Goal: Task Accomplishment & Management: Complete application form

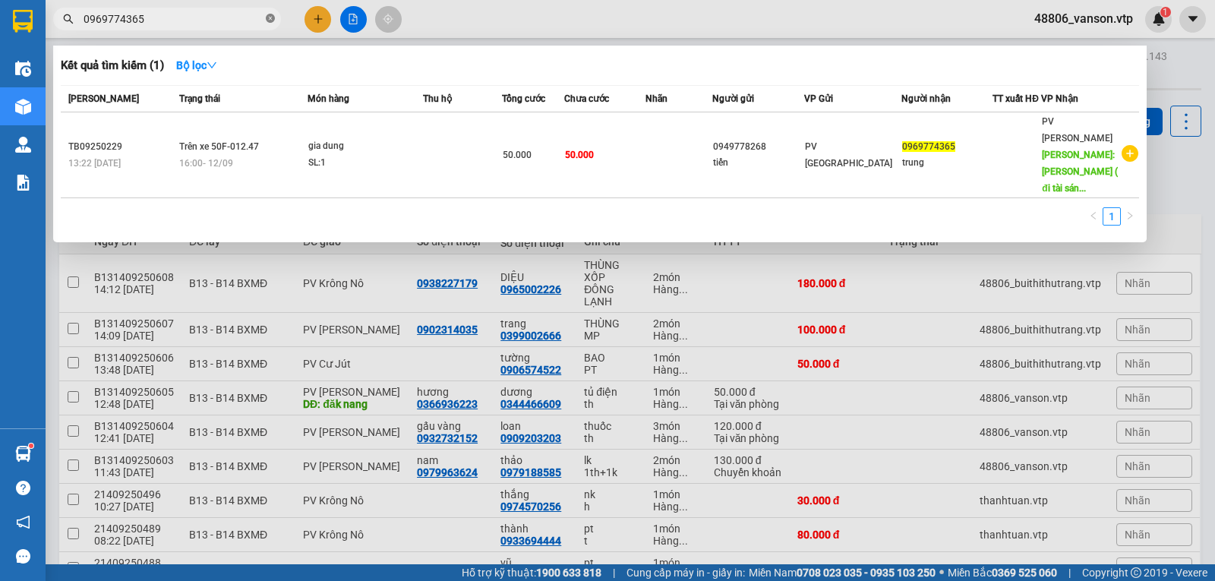
click at [273, 16] on icon "close-circle" at bounding box center [270, 18] width 9 height 9
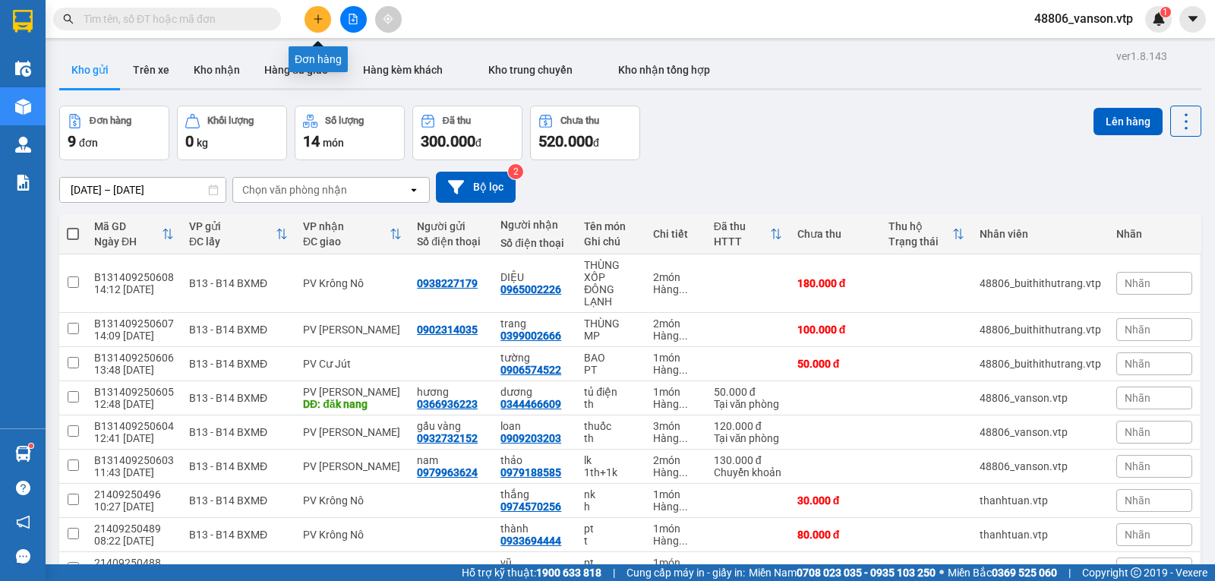
click at [319, 16] on icon "plus" at bounding box center [318, 19] width 11 height 11
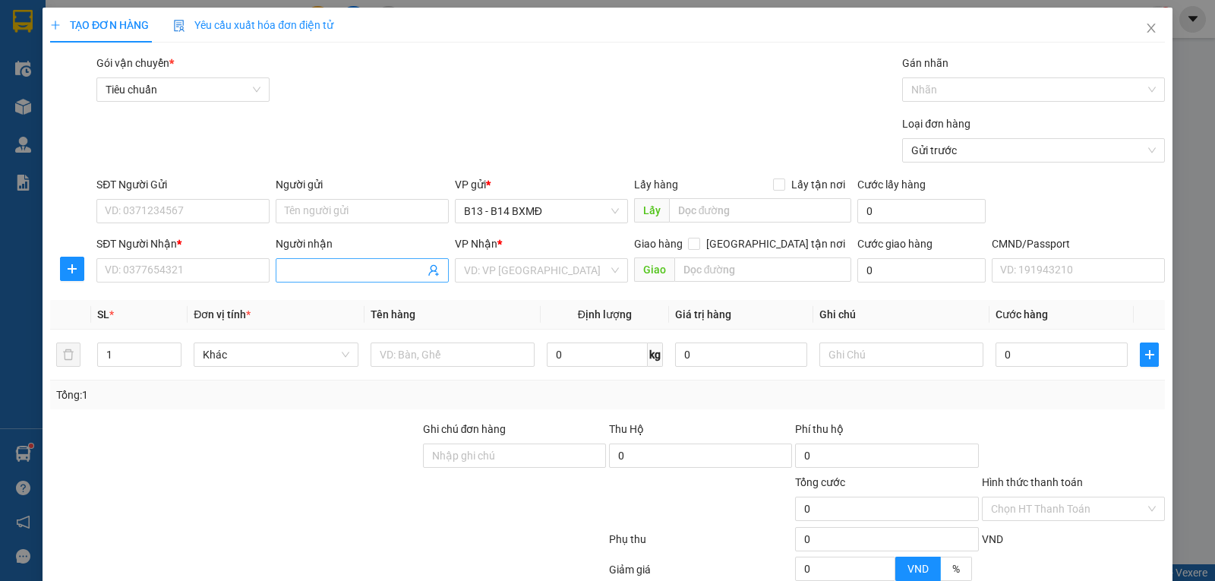
click at [326, 270] on input "Người nhận" at bounding box center [355, 270] width 140 height 17
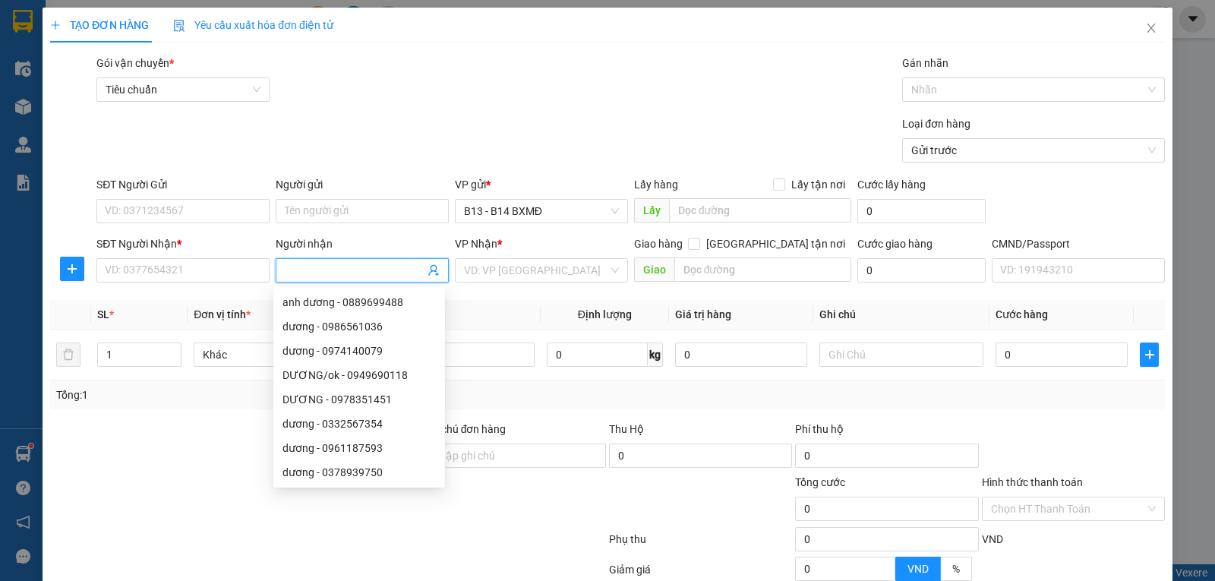
type input "k"
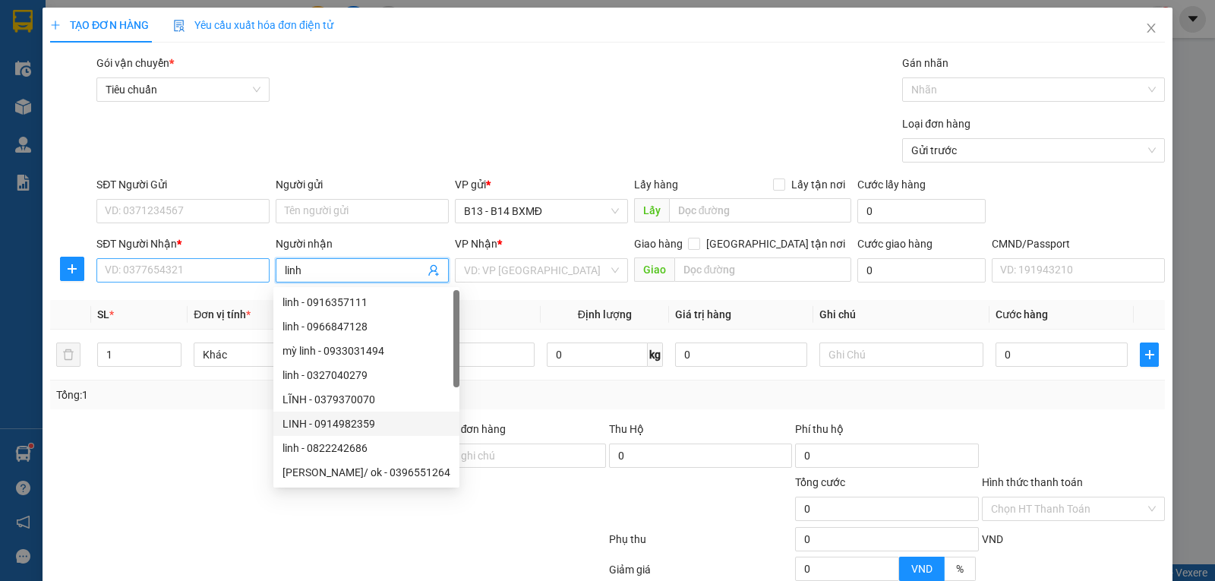
type input "linh"
click at [220, 275] on input "SĐT Người Nhận *" at bounding box center [182, 270] width 173 height 24
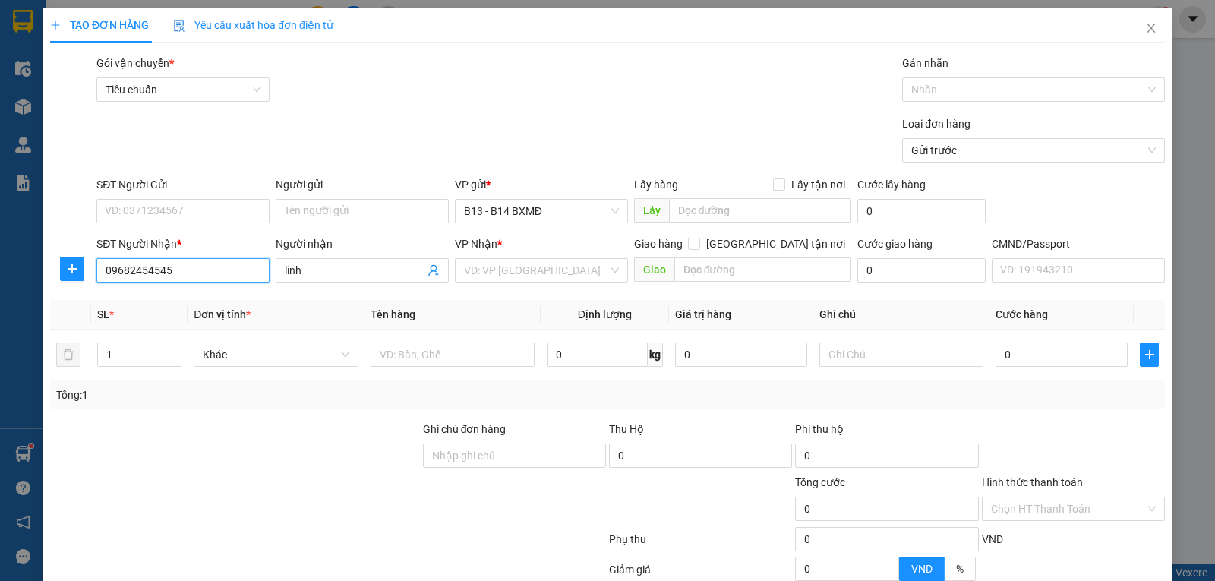
type input "0968245454"
click at [212, 303] on div "0968245454 - linh" at bounding box center [181, 302] width 153 height 17
type input "[GEOGRAPHIC_DATA]"
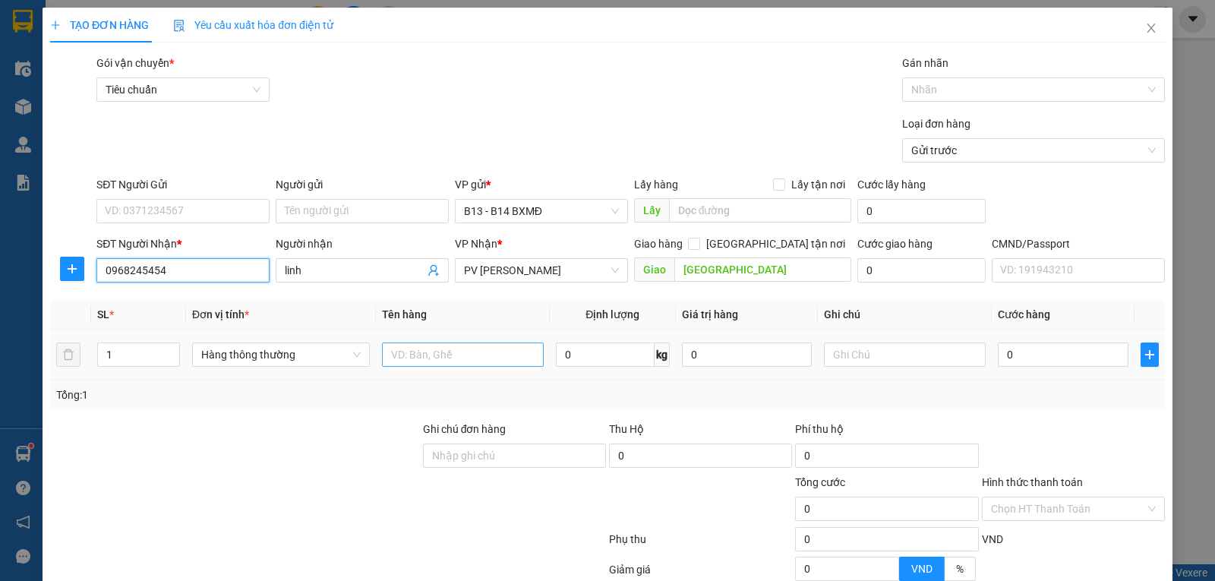
type input "0968245454"
click at [509, 354] on input "text" at bounding box center [463, 355] width 162 height 24
type input "pt"
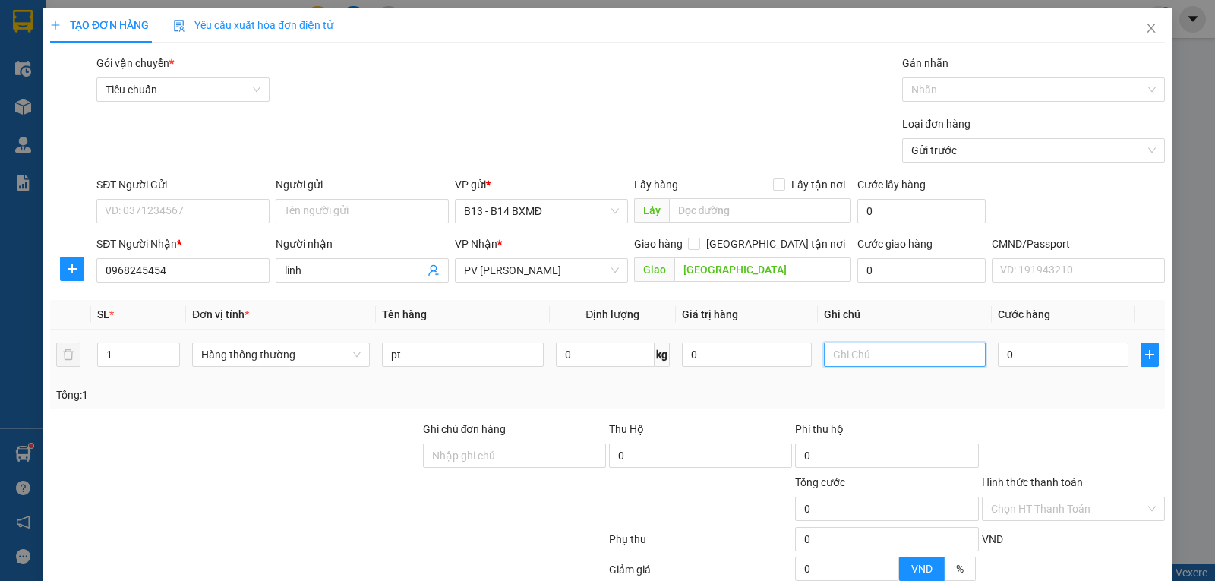
click at [877, 356] on input "text" at bounding box center [905, 355] width 162 height 24
type input "th gỗ"
click at [1038, 360] on input "0" at bounding box center [1063, 355] width 130 height 24
type input "1"
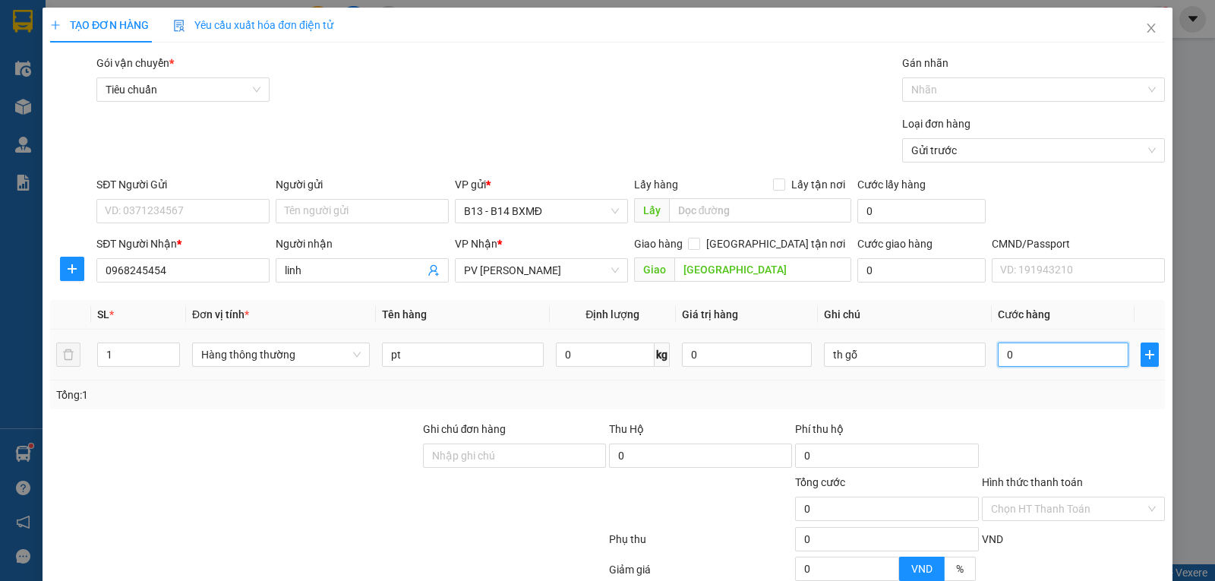
type input "1"
type input "10"
type input "100"
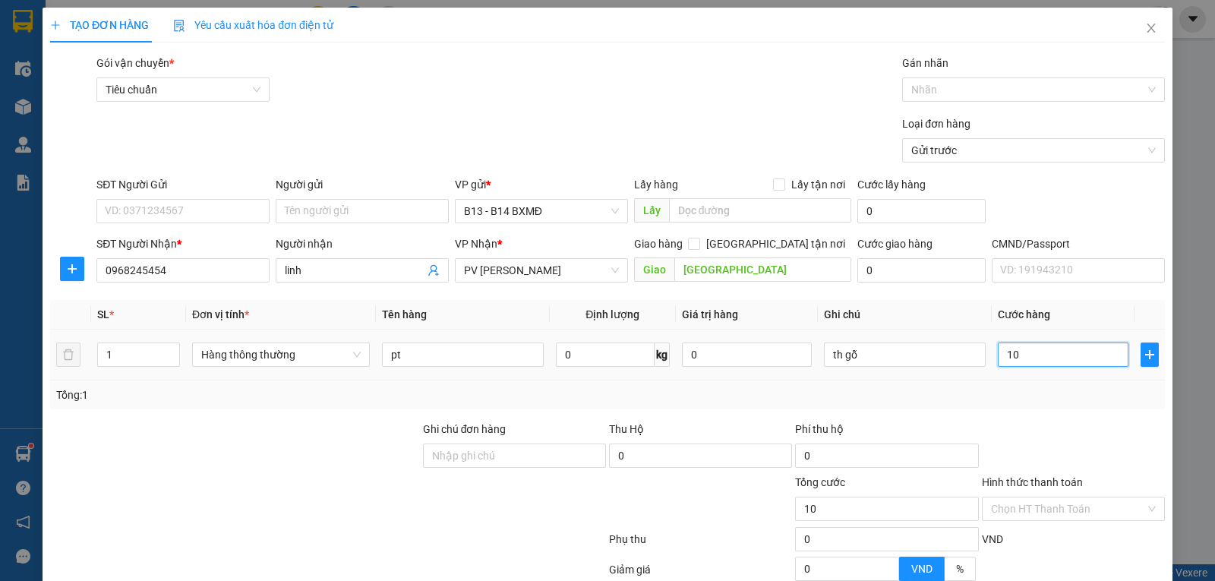
type input "100"
type input "1.000"
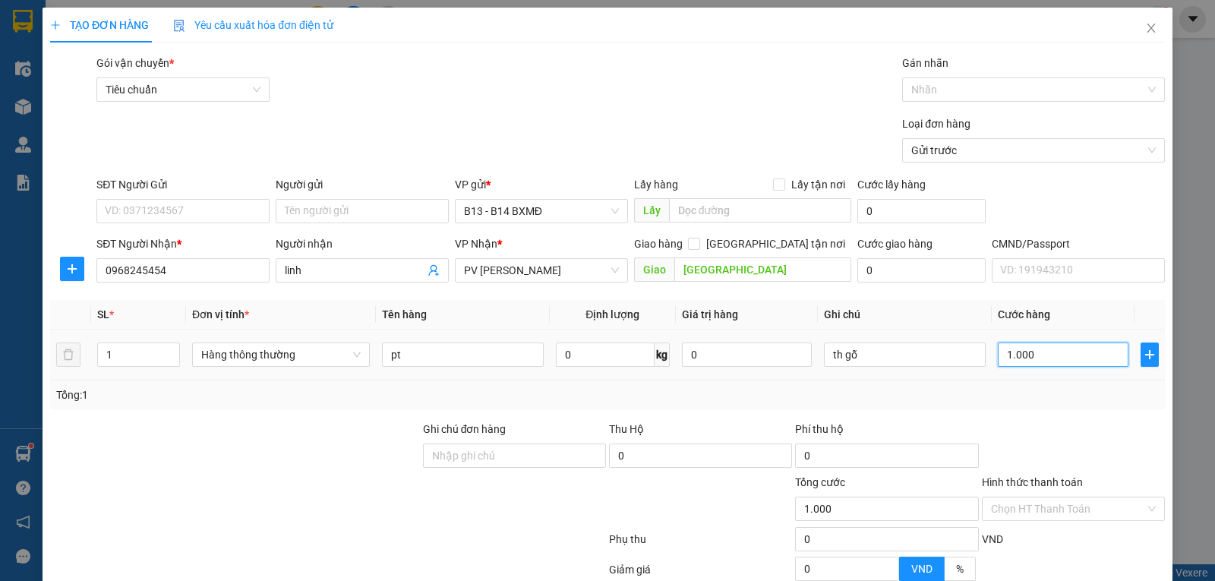
type input "10.000"
type input "100.000"
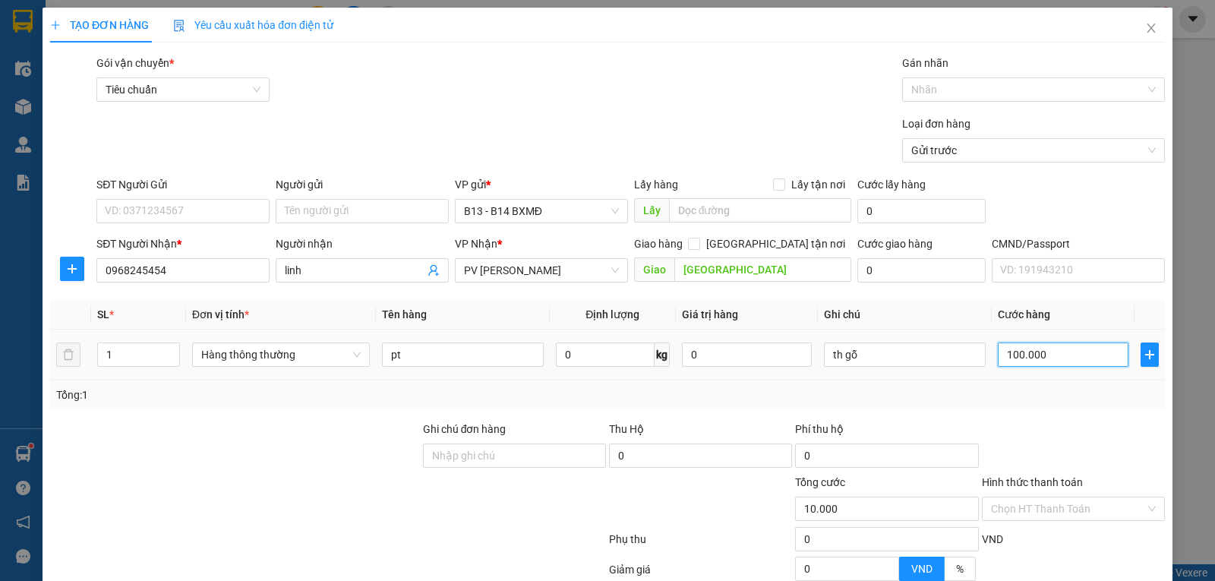
type input "100.000"
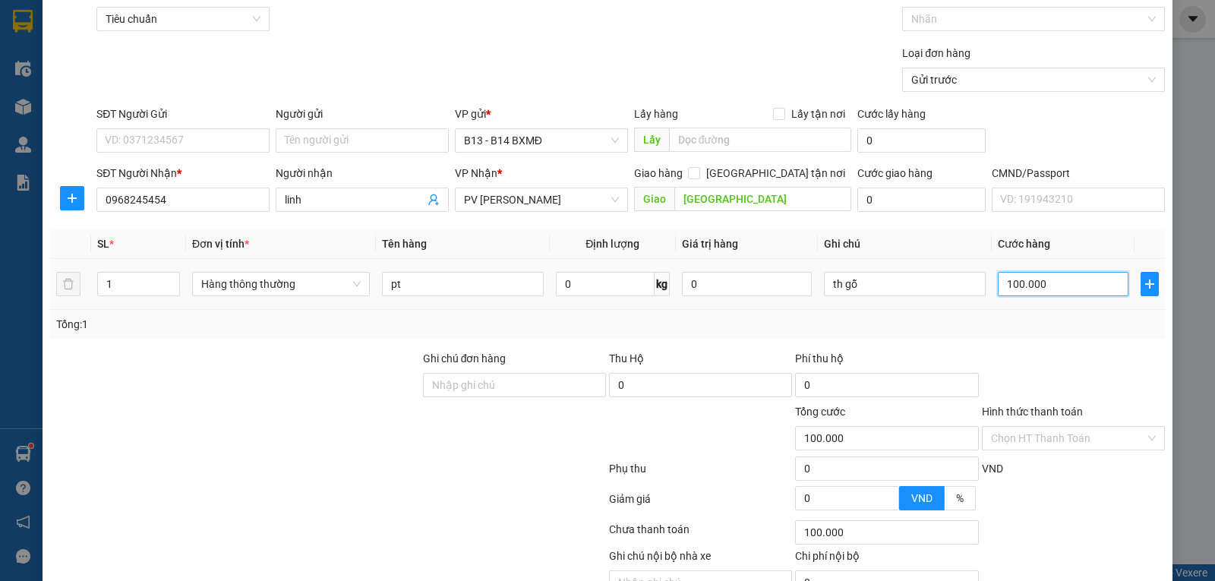
scroll to position [153, 0]
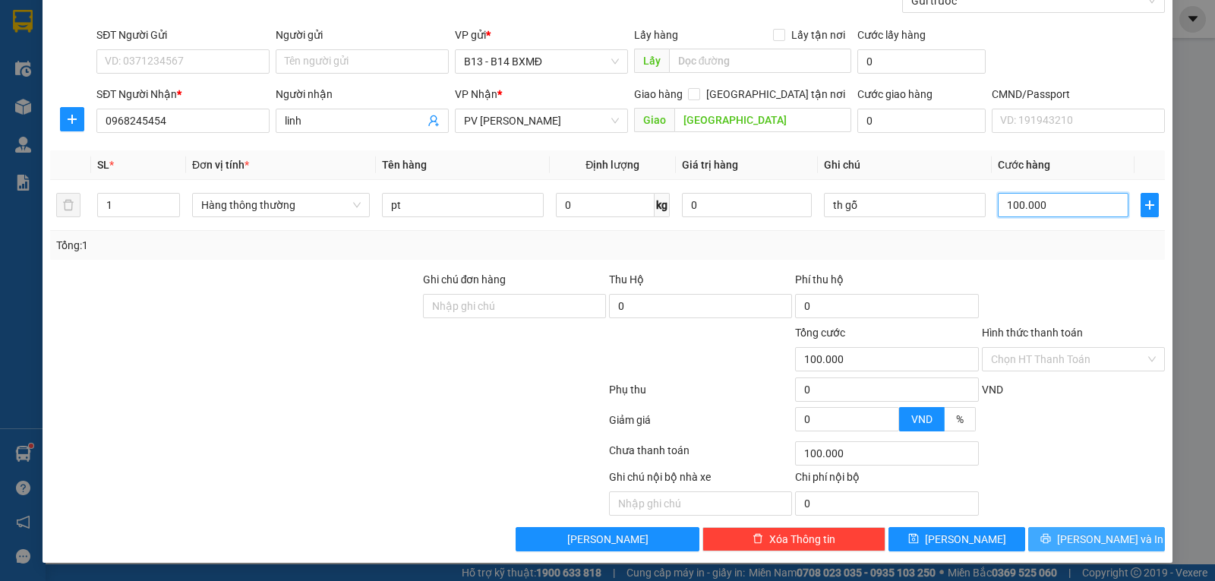
type input "100.000"
click at [1098, 533] on span "[PERSON_NAME] và In" at bounding box center [1110, 539] width 106 height 17
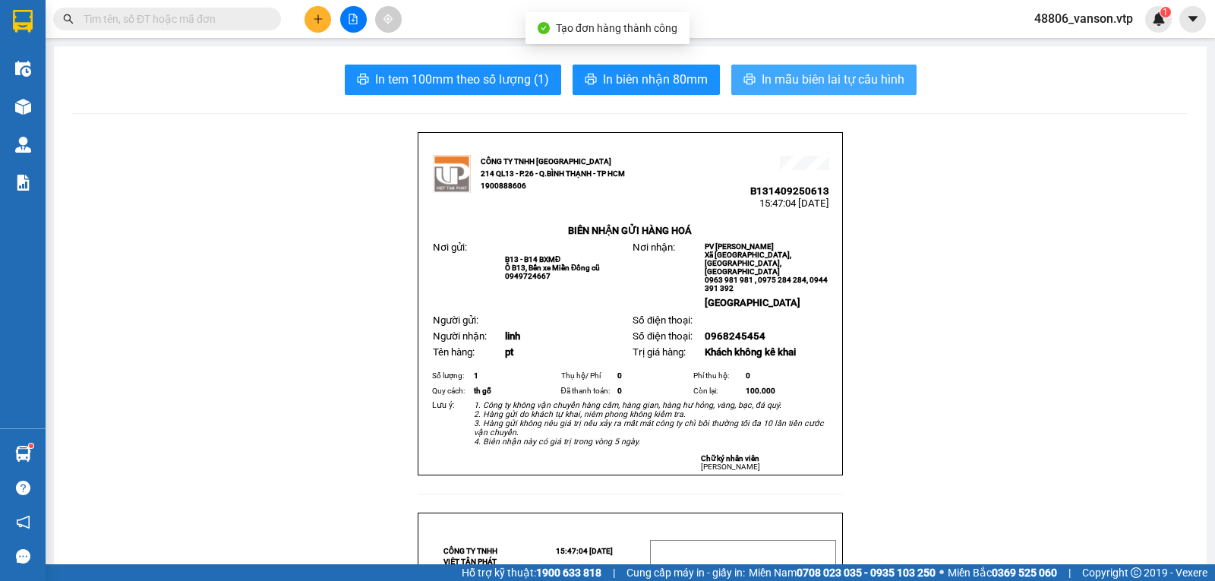
click at [795, 87] on span "In mẫu biên lai tự cấu hình" at bounding box center [833, 79] width 143 height 19
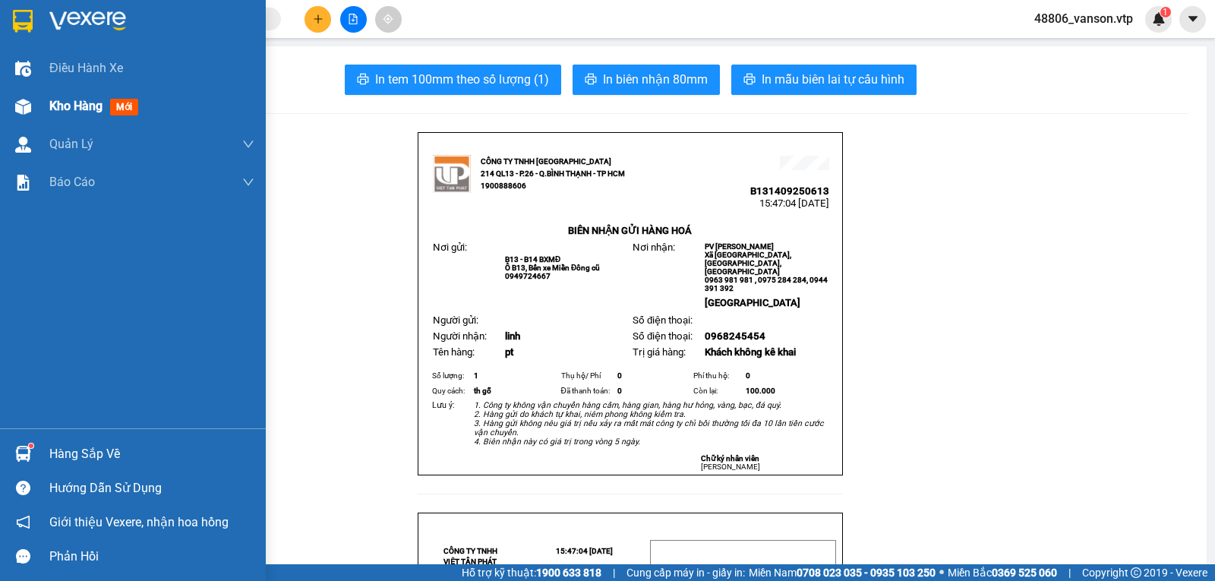
click at [17, 104] on img at bounding box center [23, 107] width 16 height 16
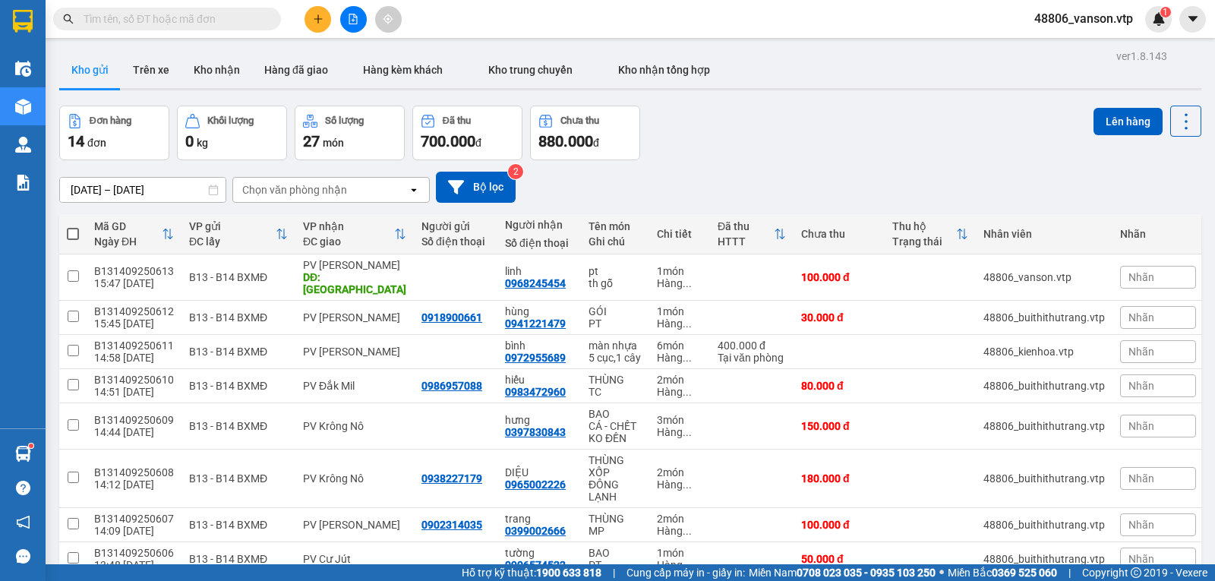
click at [316, 17] on icon "plus" at bounding box center [318, 19] width 11 height 11
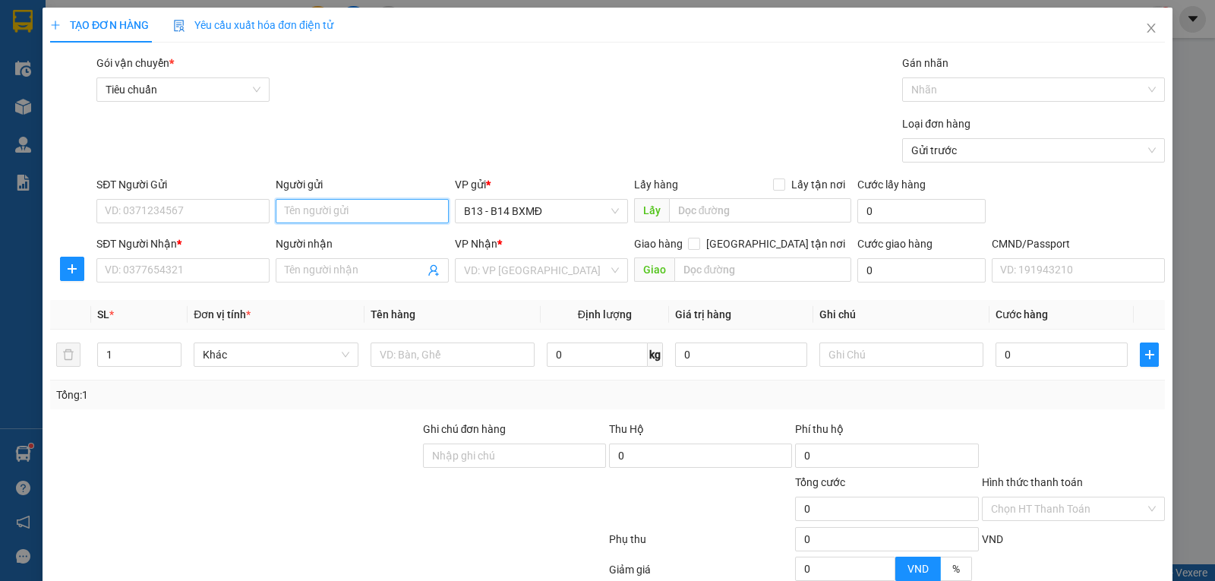
click at [340, 216] on input "Người gửi" at bounding box center [362, 211] width 173 height 24
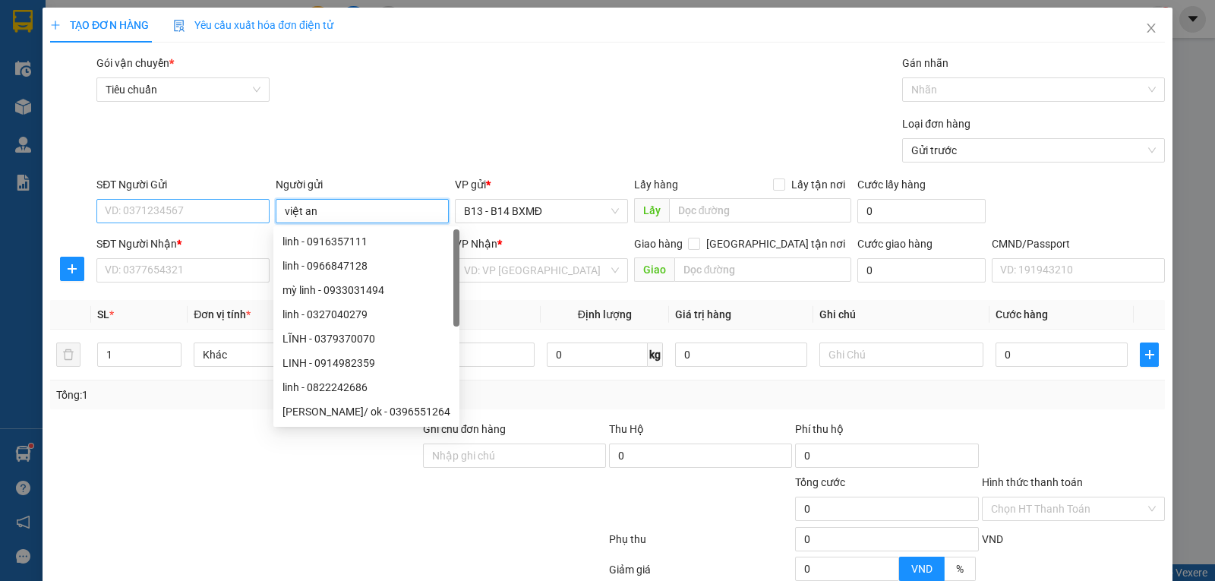
type input "việt an"
click at [242, 209] on input "SĐT Người Gửi" at bounding box center [182, 211] width 173 height 24
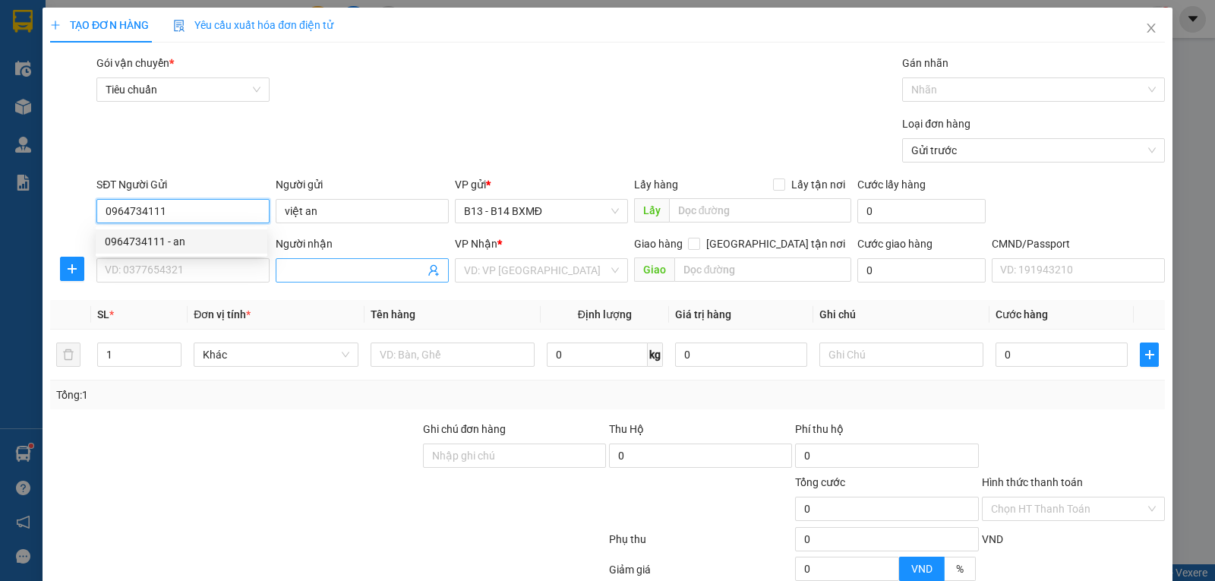
type input "0964734111"
click at [333, 274] on input "Người nhận" at bounding box center [355, 270] width 140 height 17
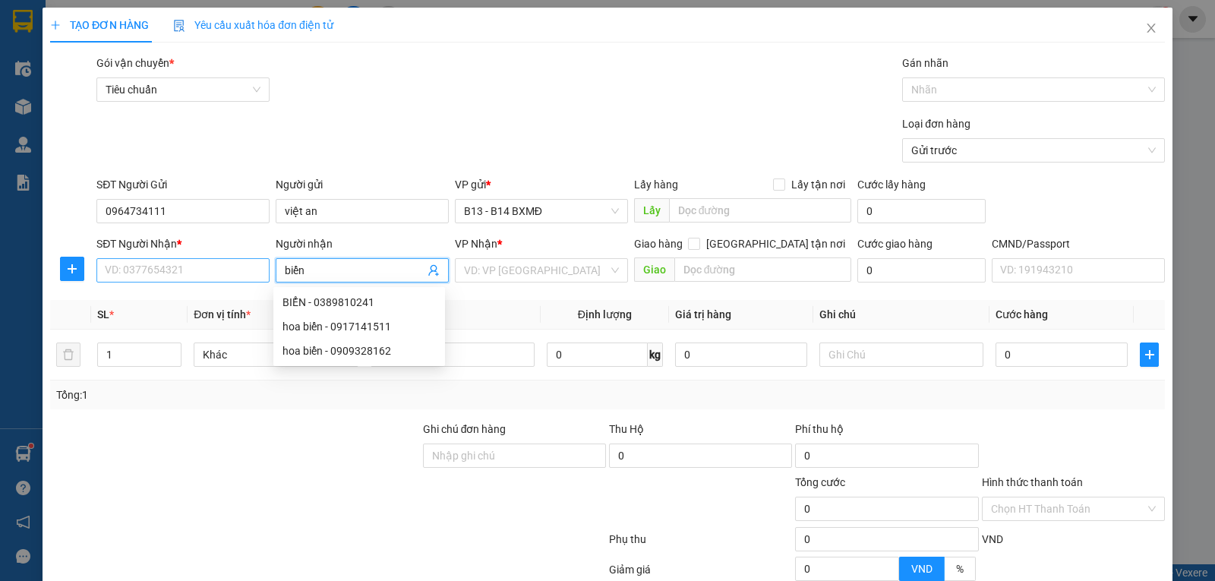
type input "biển"
click at [260, 272] on input "SĐT Người Nhận *" at bounding box center [182, 270] width 173 height 24
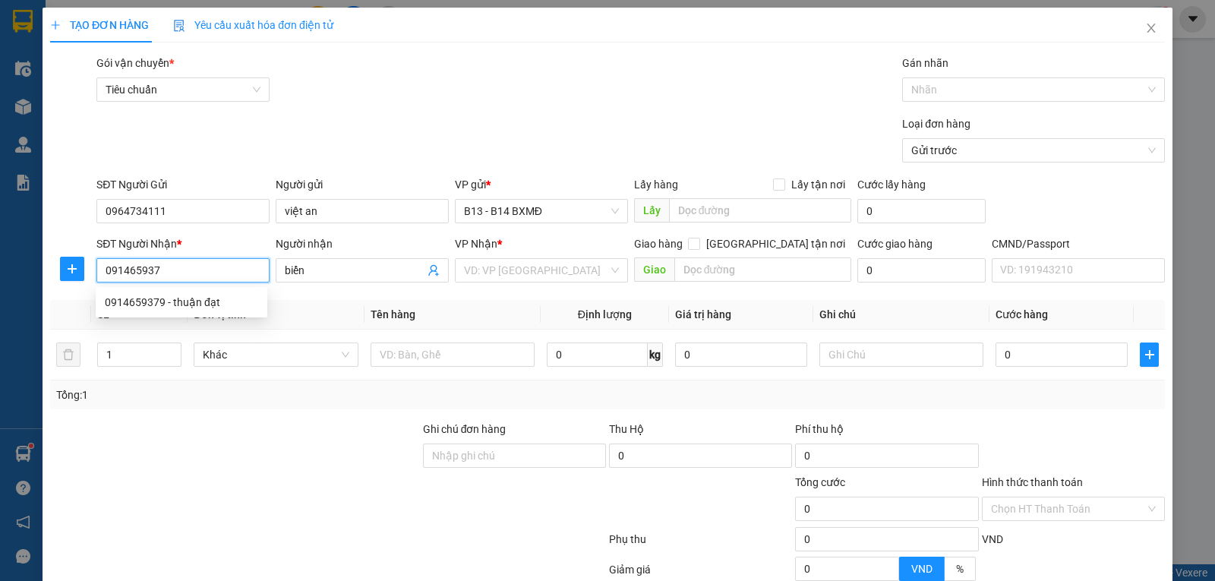
type input "0914659379"
click at [221, 301] on div "0914659379 - thuận đạt" at bounding box center [181, 302] width 153 height 17
type input "thuận đạt"
type input "nhân cơ - tài sáng"
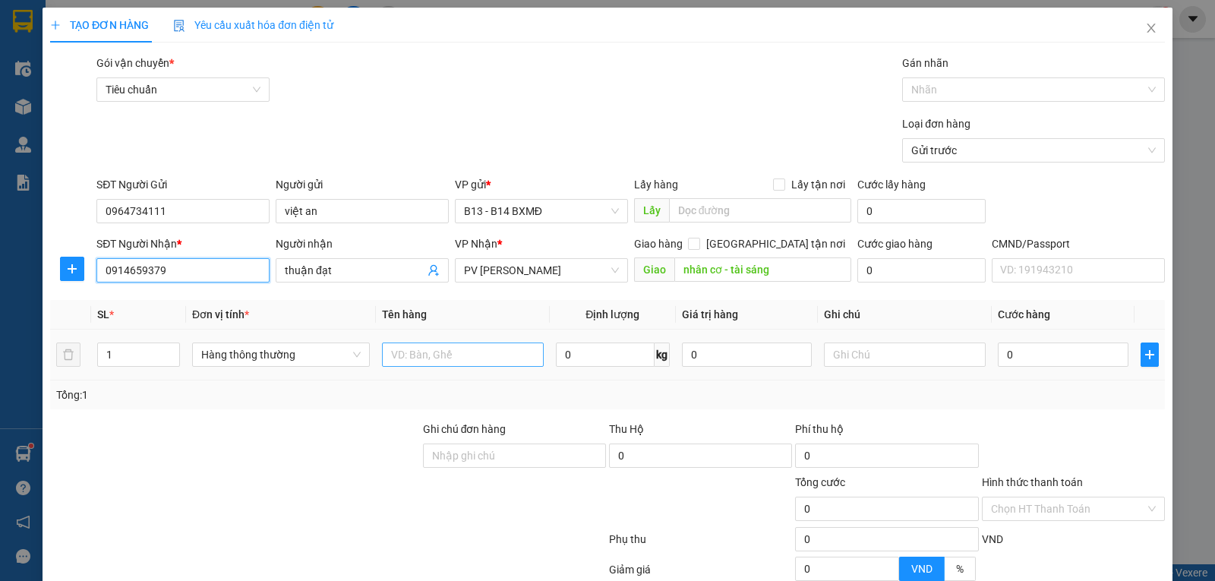
type input "0914659379"
click at [460, 360] on input "text" at bounding box center [463, 355] width 162 height 24
type input "pt"
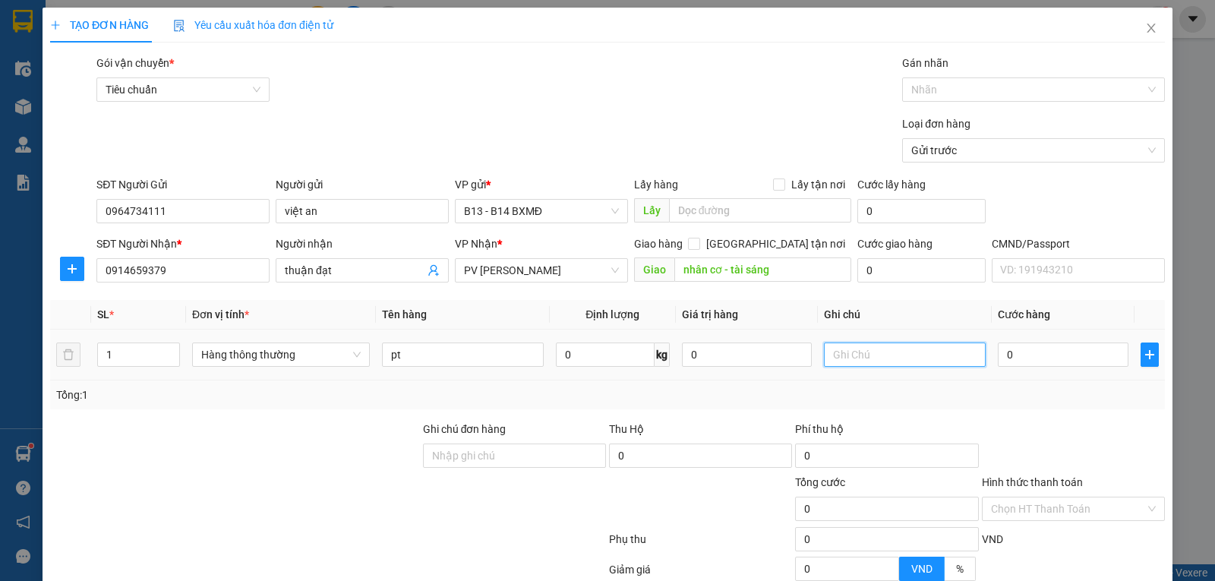
click at [872, 364] on input "text" at bounding box center [905, 355] width 162 height 24
type input "t"
click at [1014, 359] on input "0" at bounding box center [1063, 355] width 130 height 24
type input "4"
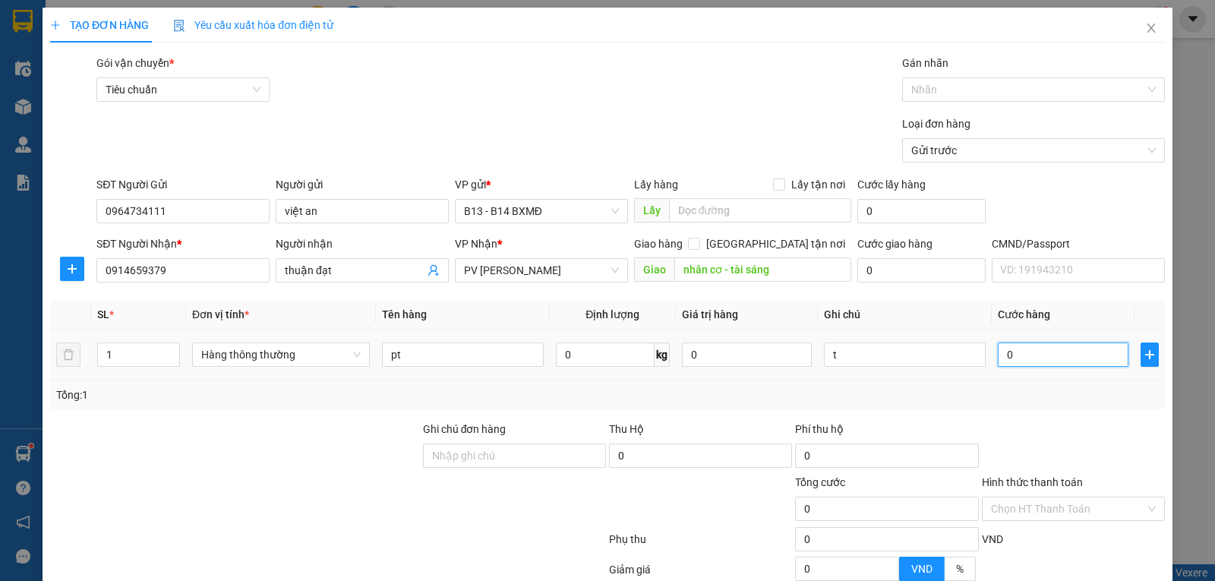
type input "4"
type input "40"
type input "400"
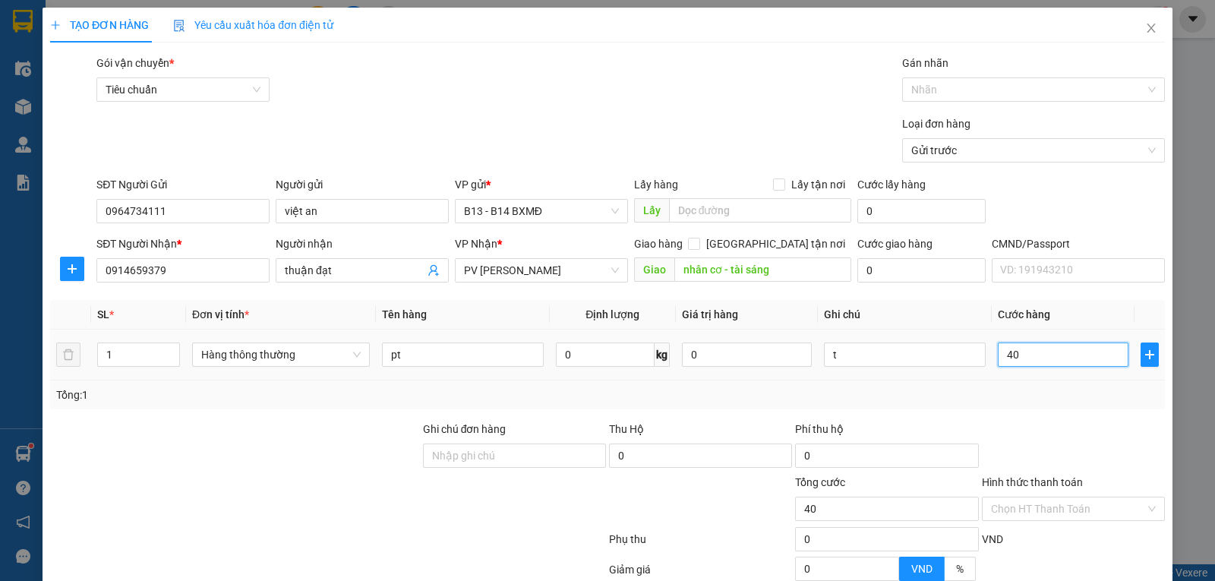
type input "400"
type input "4.000"
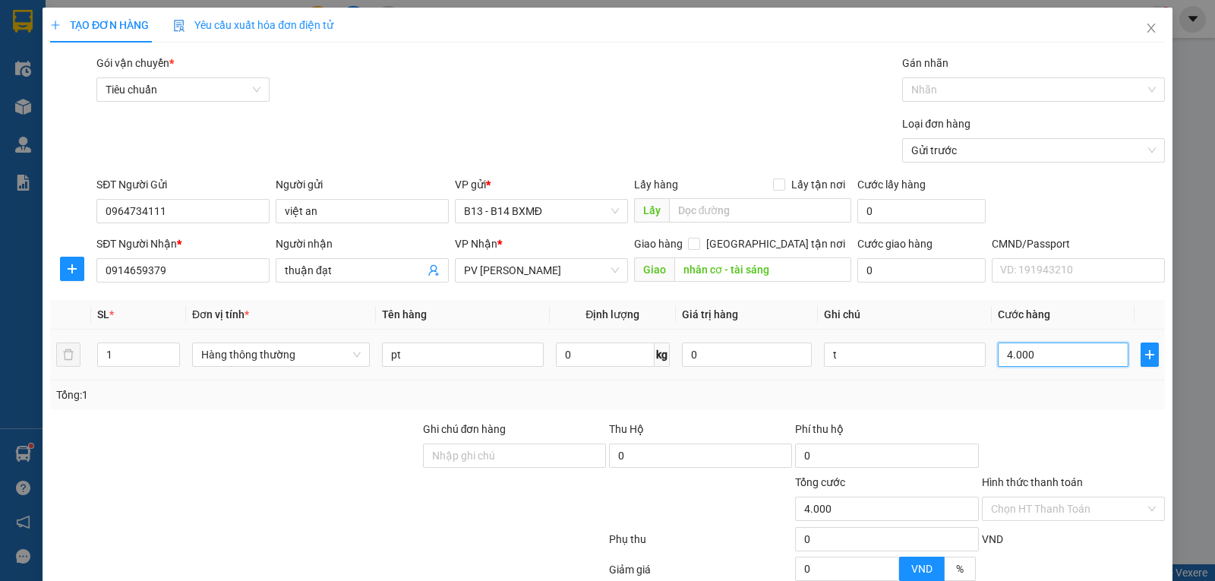
type input "40.000"
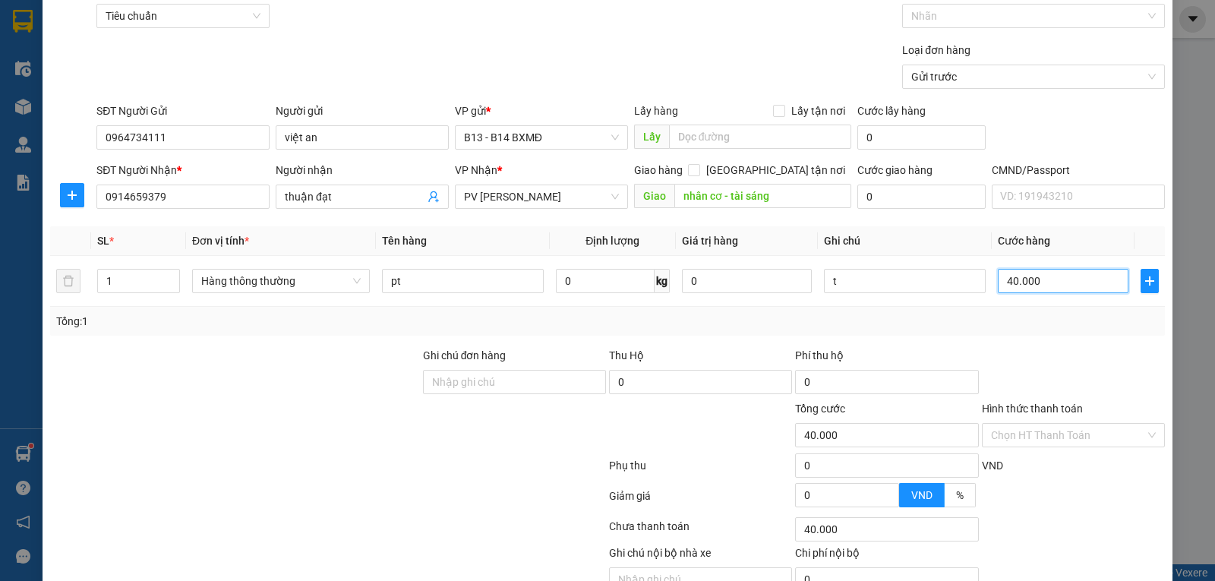
scroll to position [153, 0]
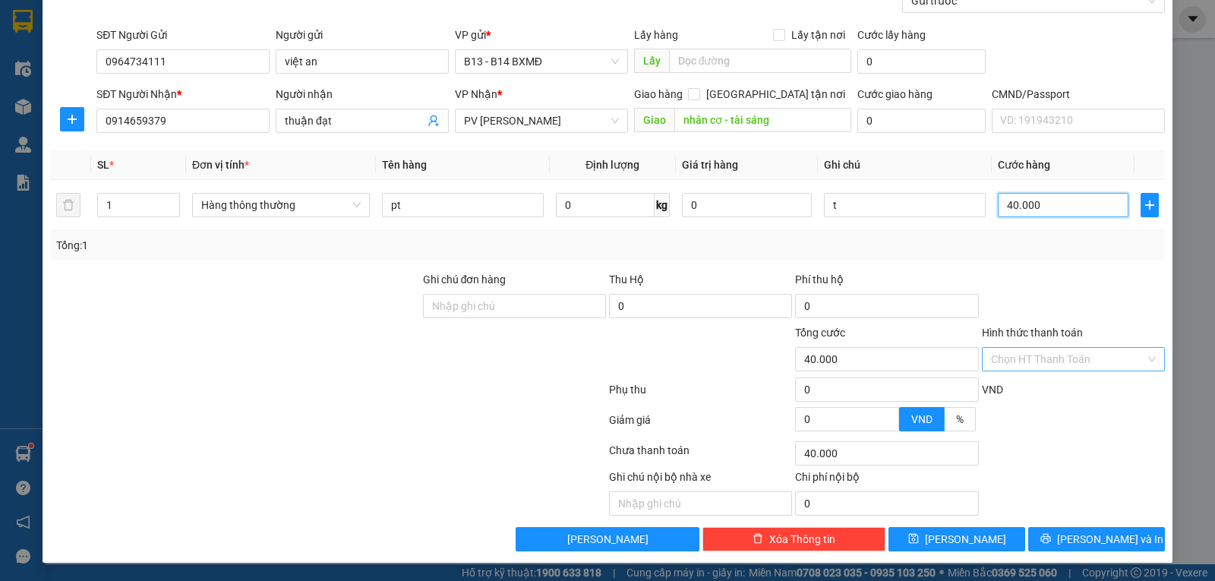
type input "40.000"
click at [1120, 356] on input "Hình thức thanh toán" at bounding box center [1068, 359] width 154 height 23
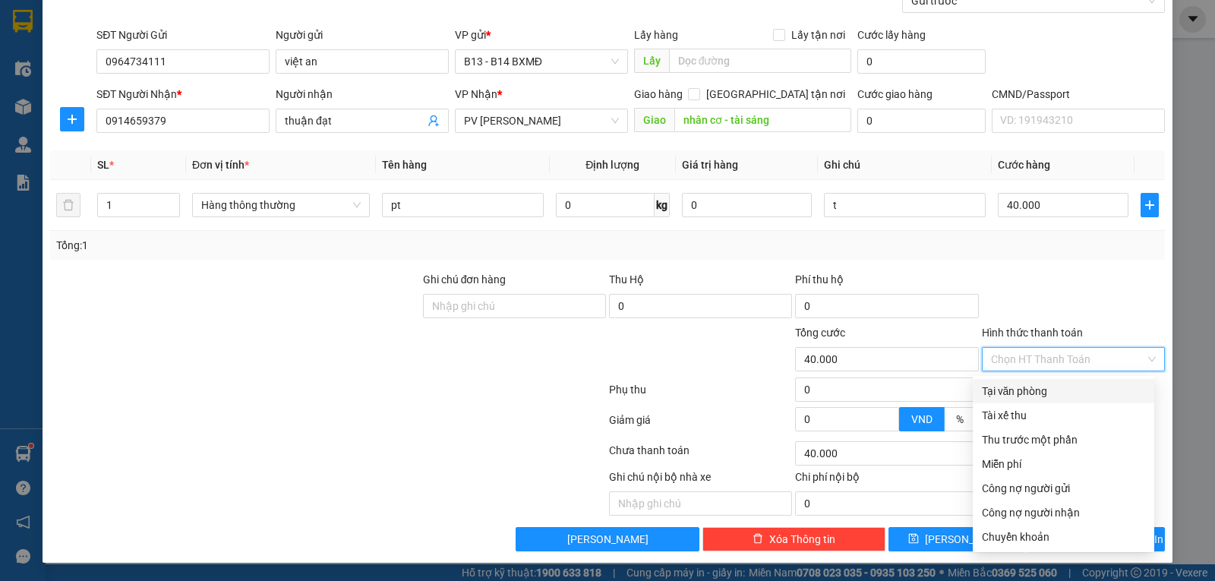
click at [1077, 397] on div "Tại văn phòng" at bounding box center [1064, 391] width 182 height 24
type input "0"
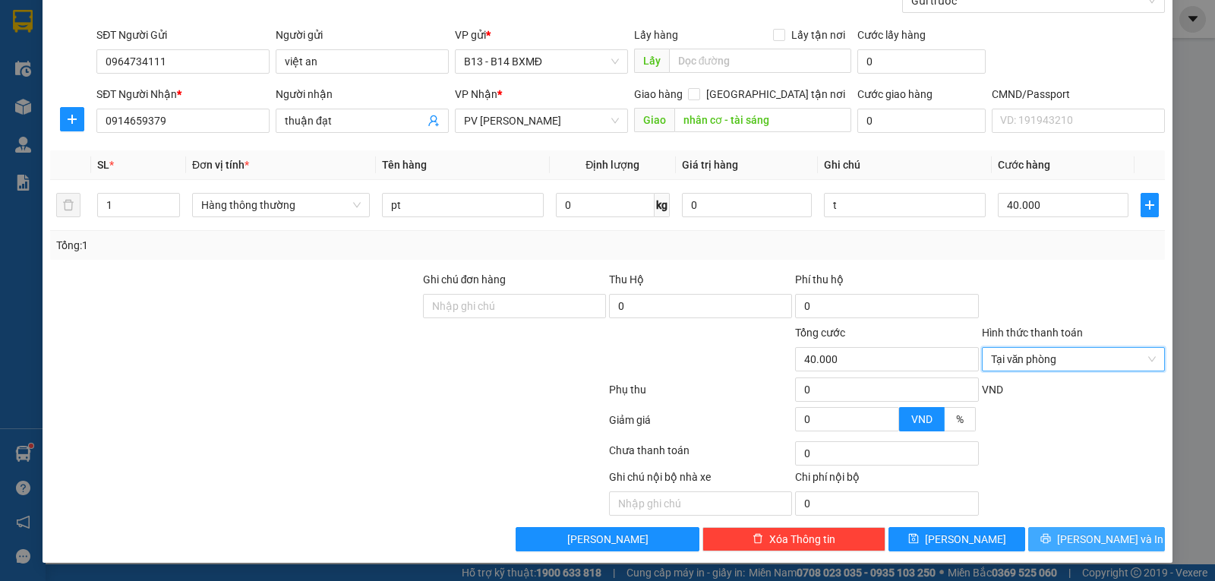
click at [1081, 535] on span "[PERSON_NAME] và In" at bounding box center [1110, 539] width 106 height 17
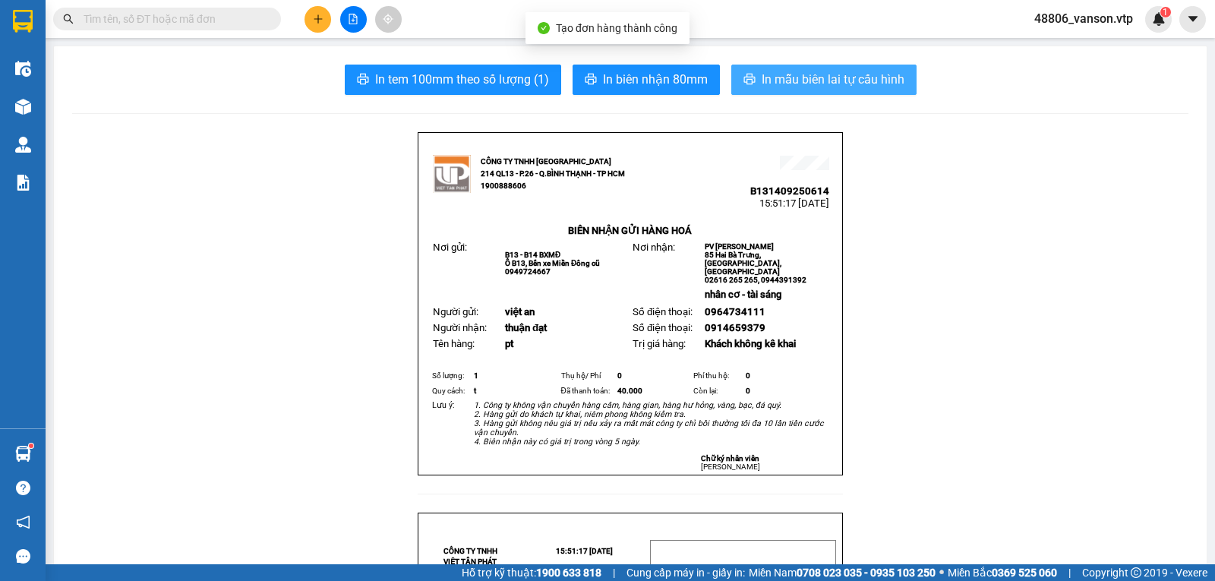
click at [834, 73] on span "In mẫu biên lai tự cấu hình" at bounding box center [833, 79] width 143 height 19
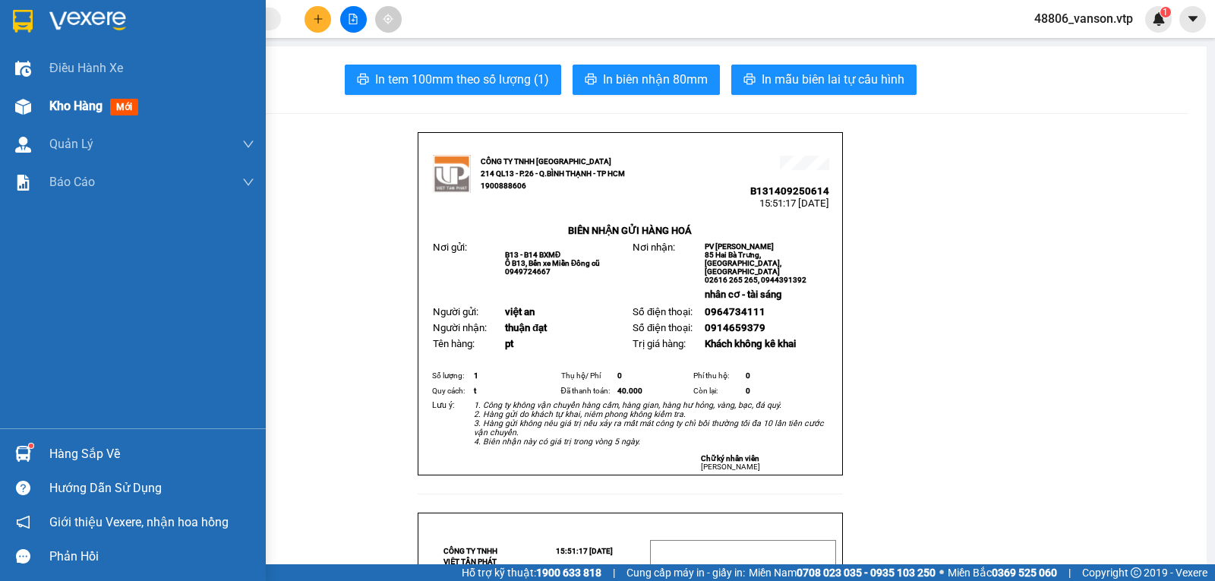
click at [55, 101] on span "Kho hàng" at bounding box center [75, 106] width 53 height 14
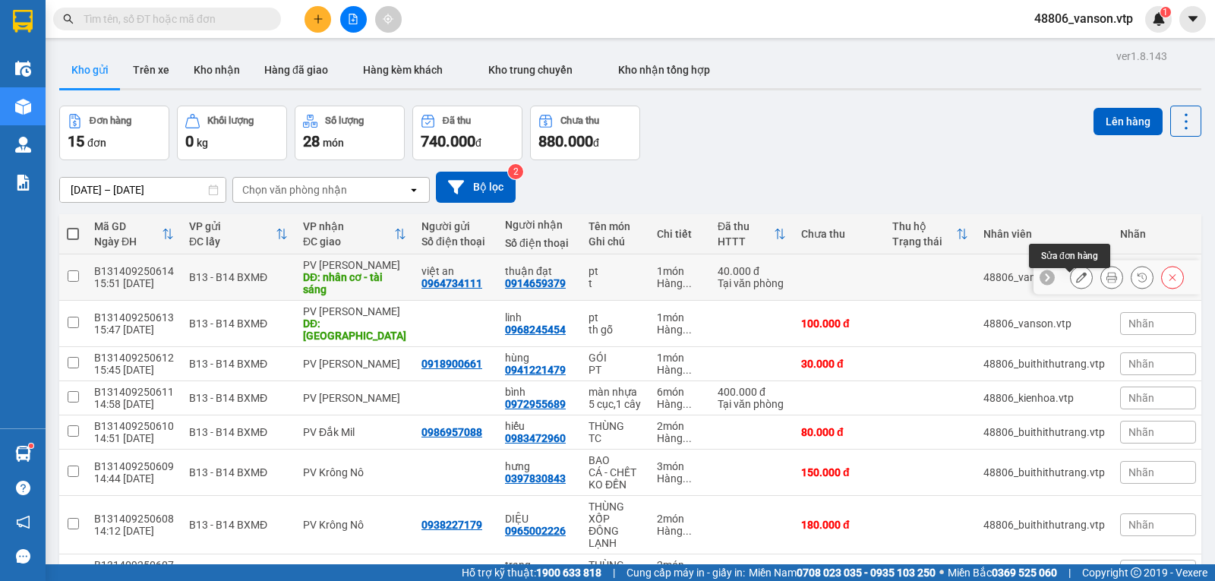
click at [1076, 281] on icon at bounding box center [1081, 277] width 11 height 11
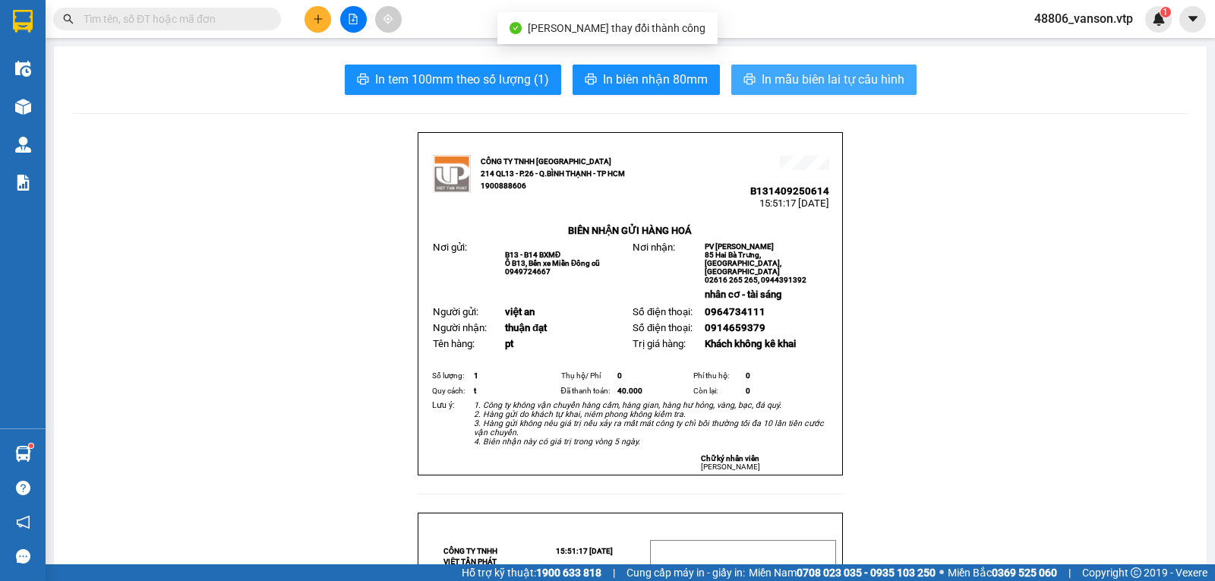
click at [832, 90] on button "In mẫu biên lai tự cấu hình" at bounding box center [824, 80] width 185 height 30
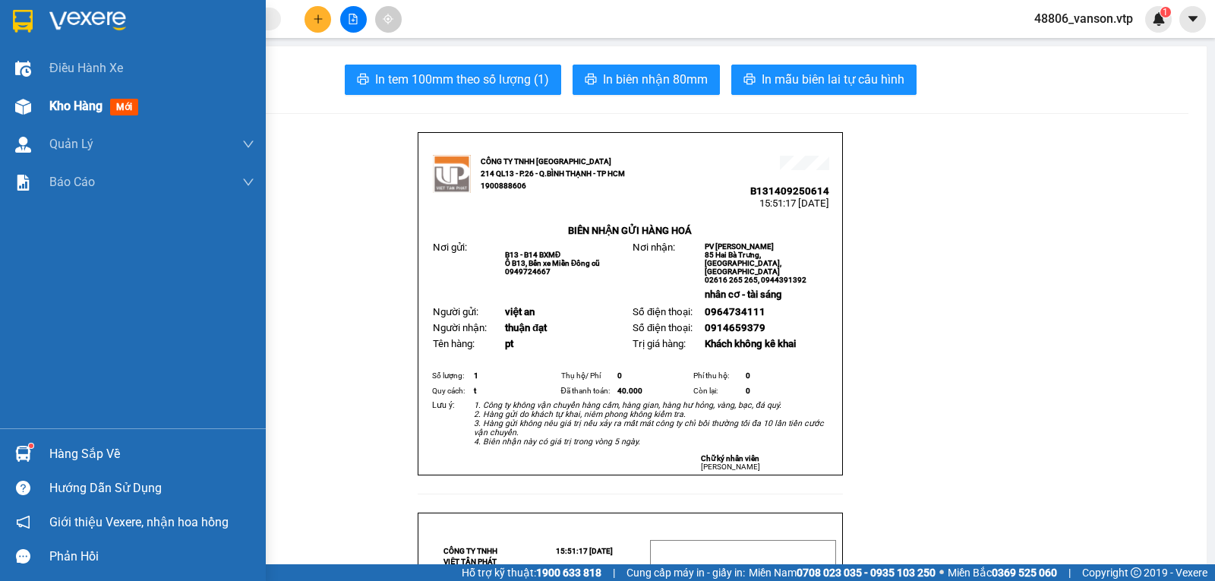
click at [90, 110] on span "Kho hàng" at bounding box center [75, 106] width 53 height 14
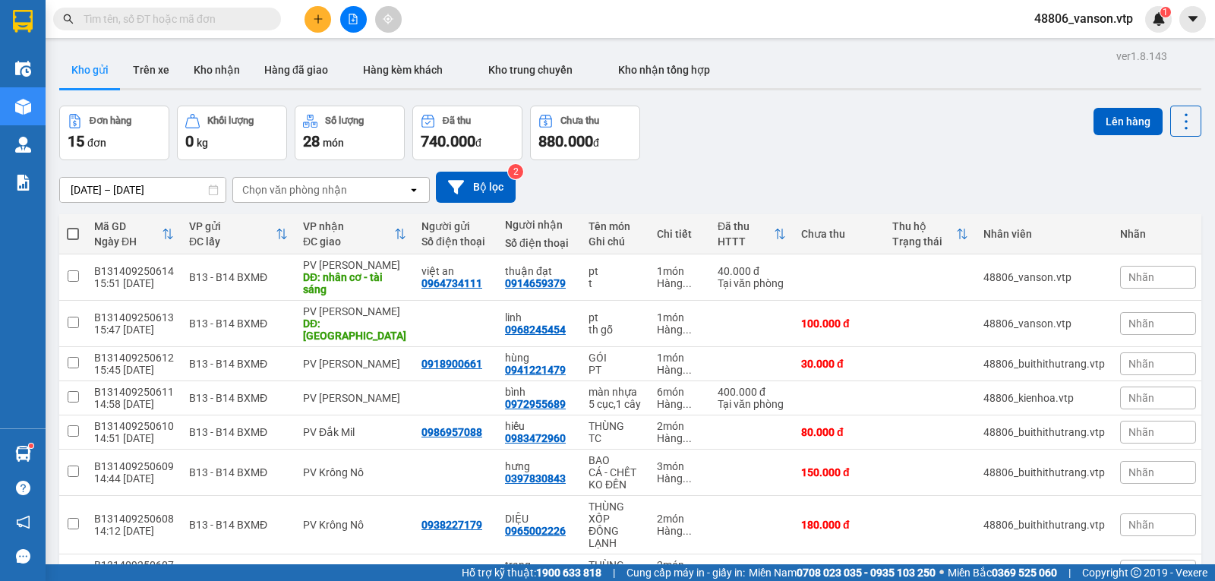
click at [170, 17] on input "text" at bounding box center [173, 19] width 179 height 17
click at [321, 26] on button at bounding box center [318, 19] width 27 height 27
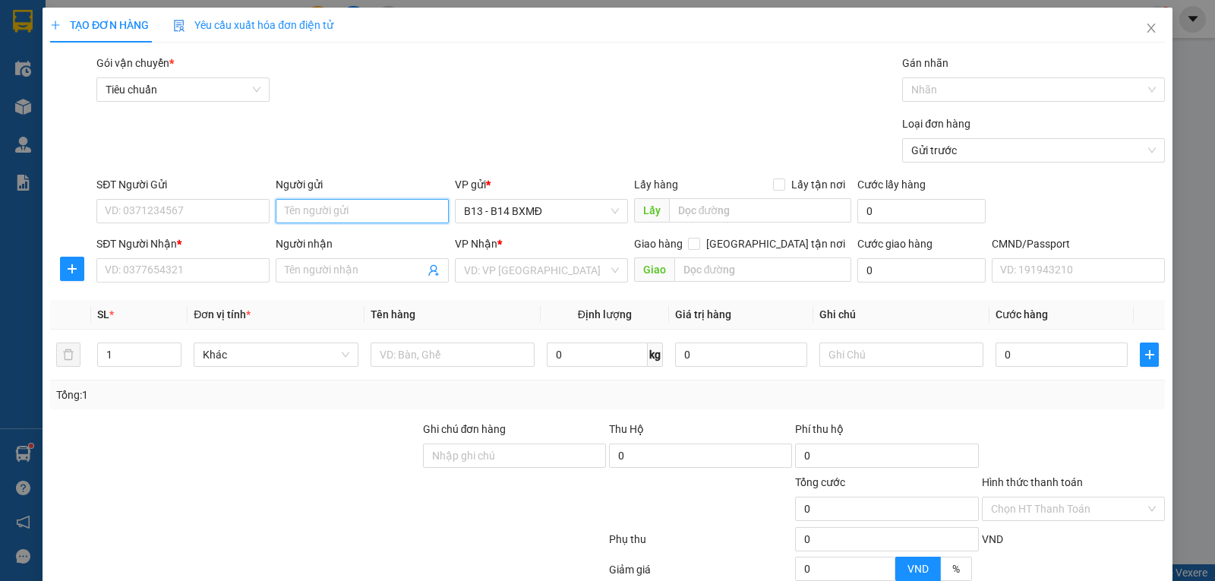
click at [324, 217] on input "Người gửi" at bounding box center [362, 211] width 173 height 24
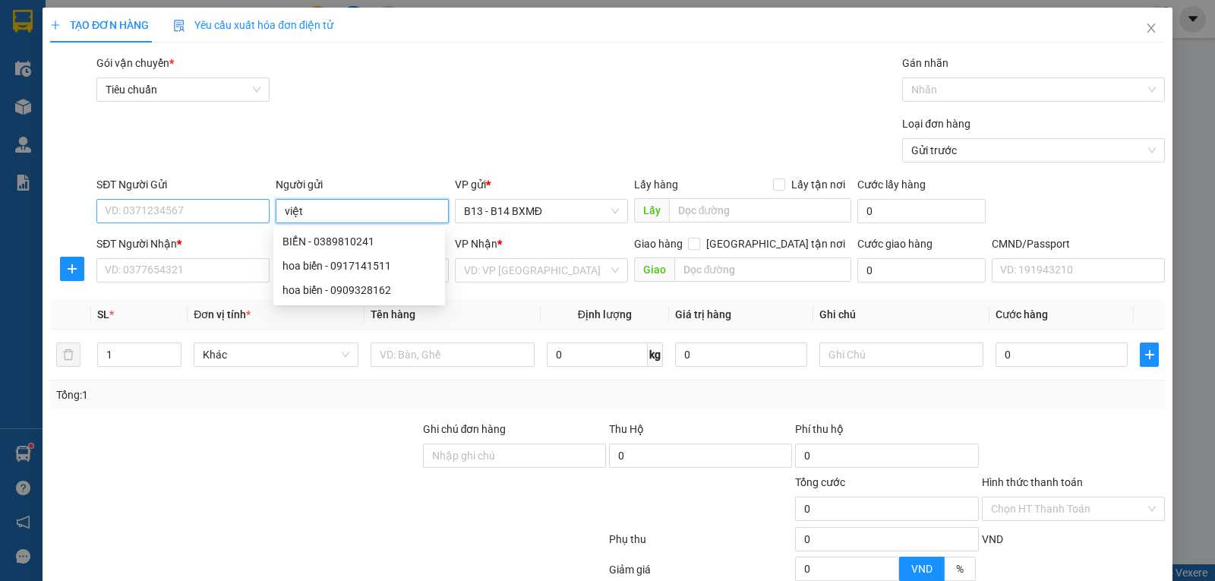
type input "việt"
click at [246, 199] on input "SĐT Người Gửi" at bounding box center [182, 211] width 173 height 24
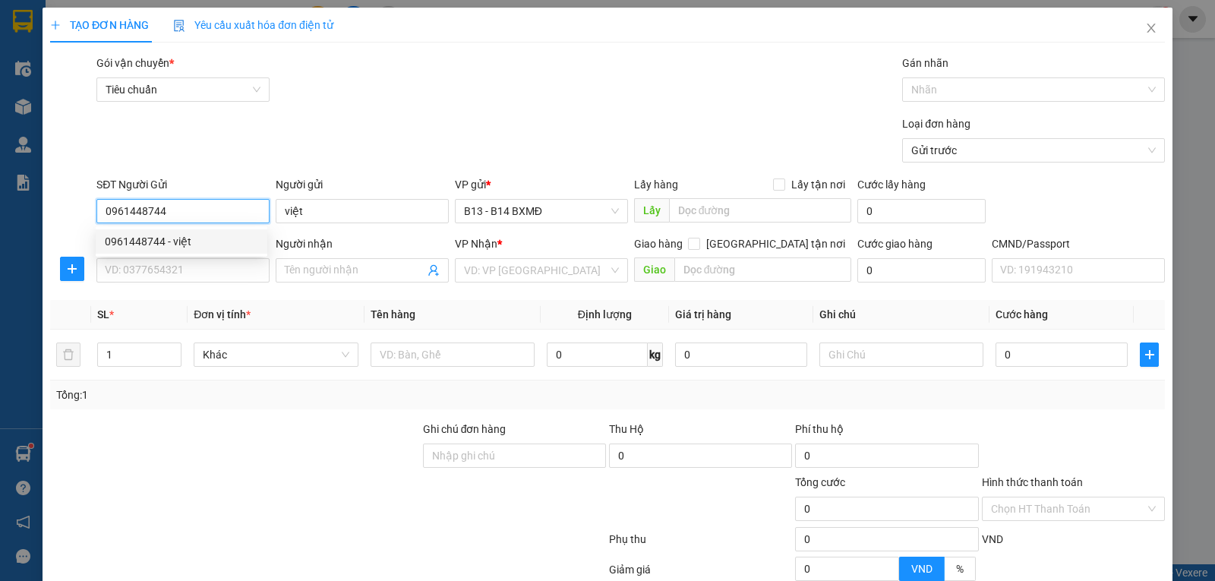
type input "0961448744"
click at [322, 286] on div "Người nhận Tên người nhận" at bounding box center [362, 261] width 173 height 53
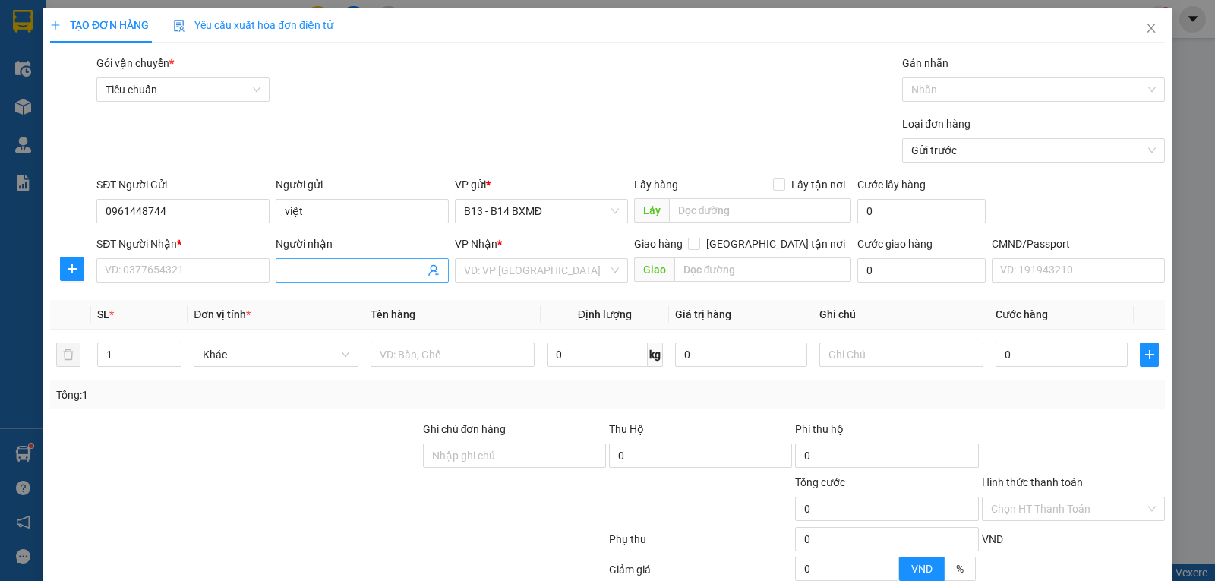
click at [338, 274] on input "Người nhận" at bounding box center [355, 270] width 140 height 17
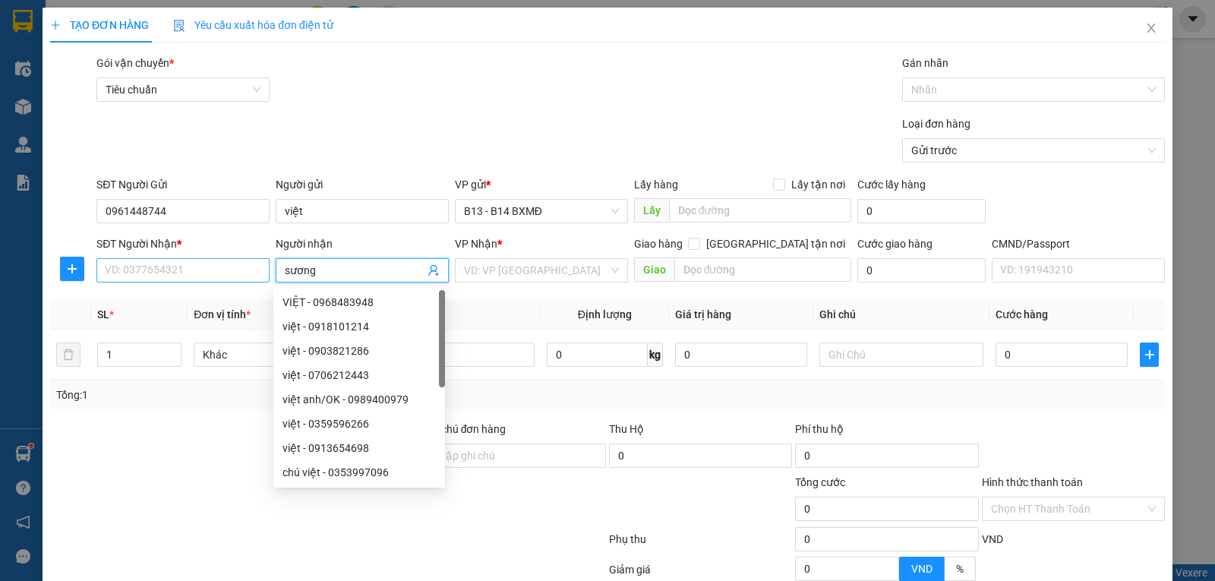
type input "sương"
click at [250, 276] on input "SĐT Người Nhận *" at bounding box center [182, 270] width 173 height 24
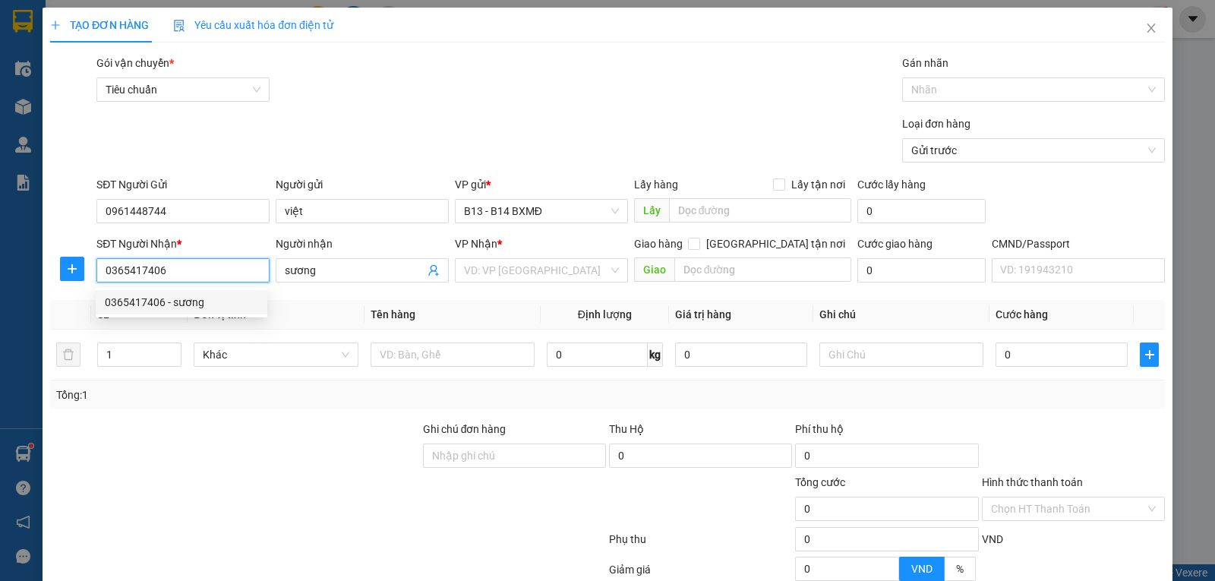
click at [213, 306] on div "0365417406 - sương" at bounding box center [181, 302] width 153 height 17
type input "0365417406"
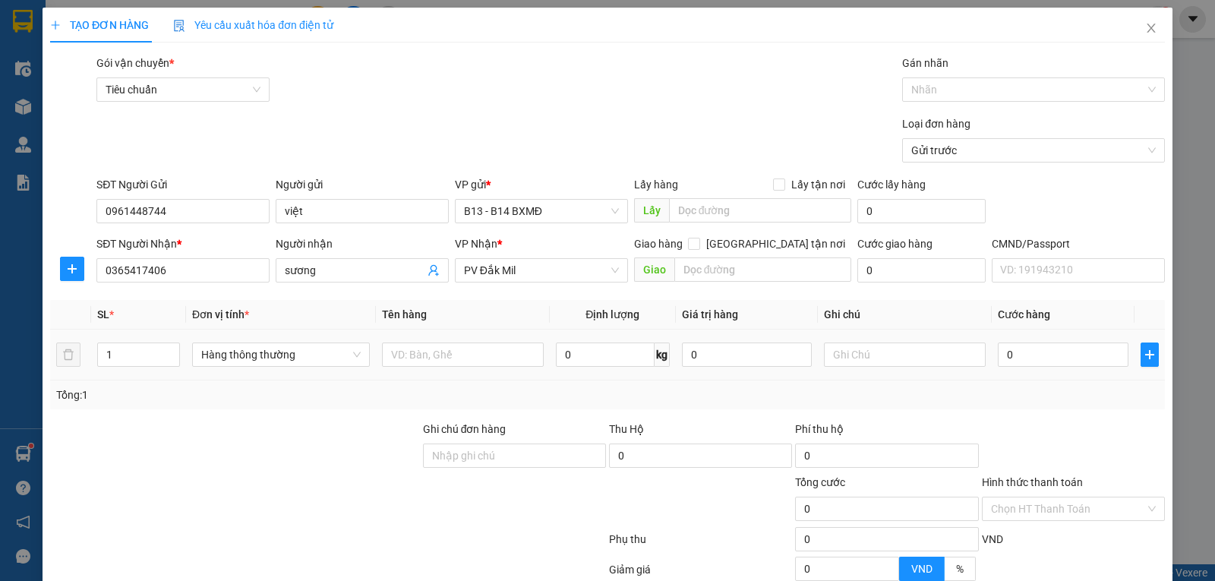
click at [469, 371] on td at bounding box center [463, 355] width 174 height 51
click at [466, 365] on input "text" at bounding box center [463, 355] width 162 height 24
type input "d"
type input "đl"
click at [893, 343] on input "text" at bounding box center [905, 355] width 162 height 24
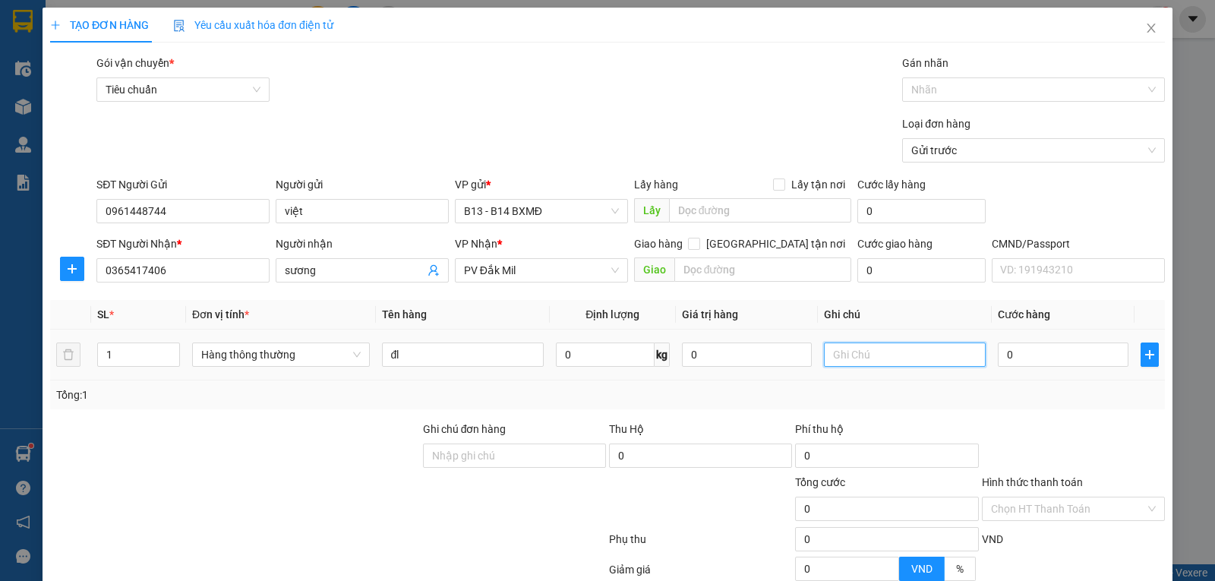
type input "y"
type input "tx"
click at [1010, 343] on input "0" at bounding box center [1063, 355] width 130 height 24
type input "4"
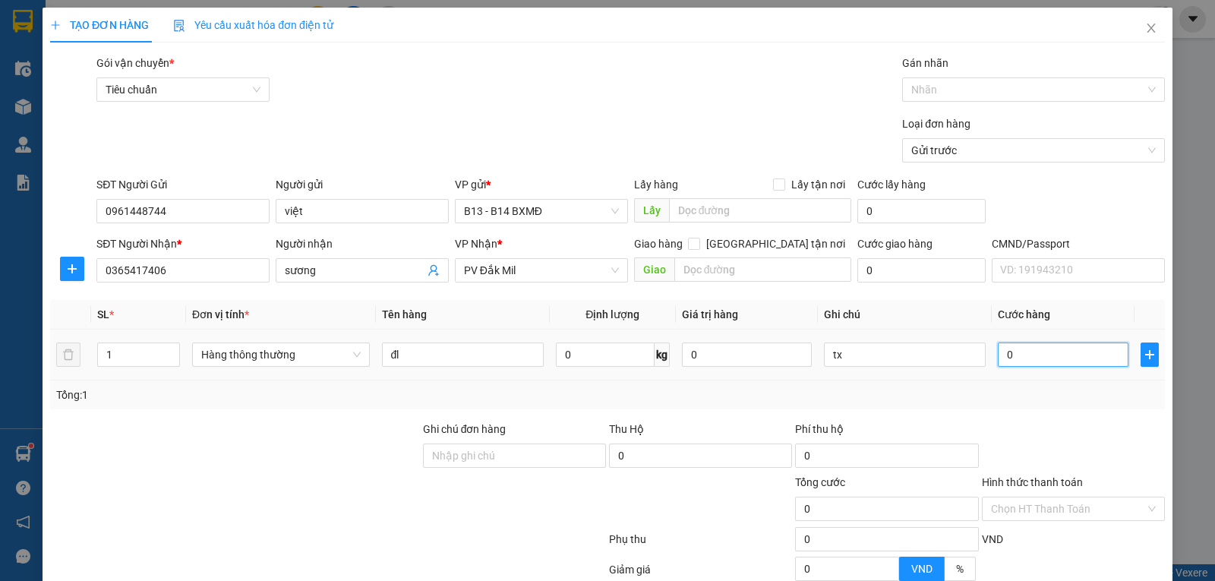
type input "4"
type input "40"
type input "400"
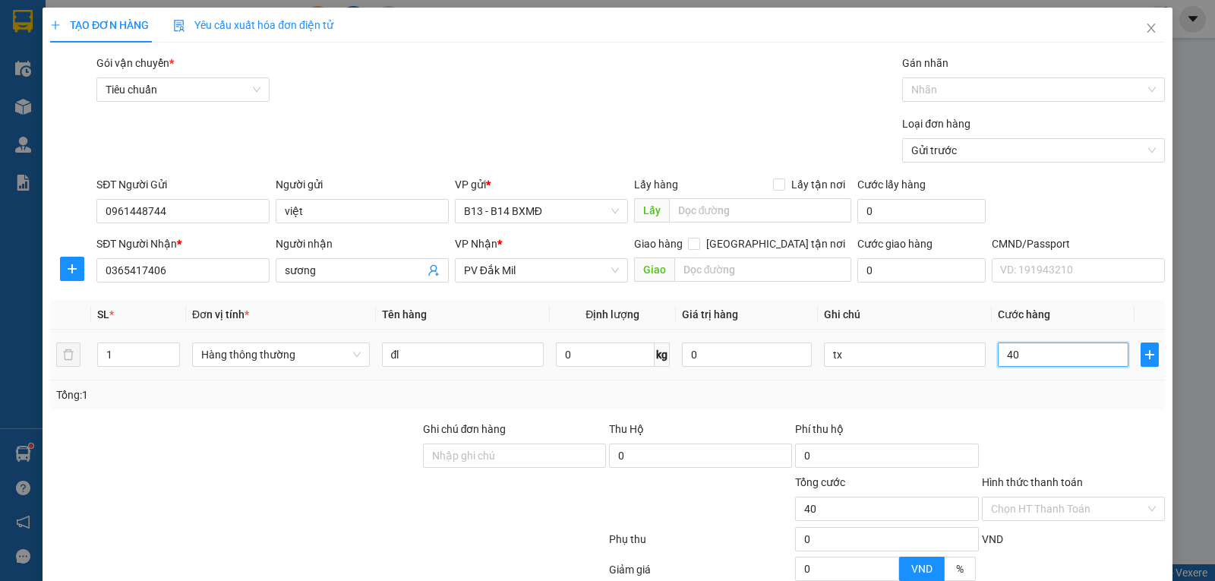
type input "400"
type input "4.000"
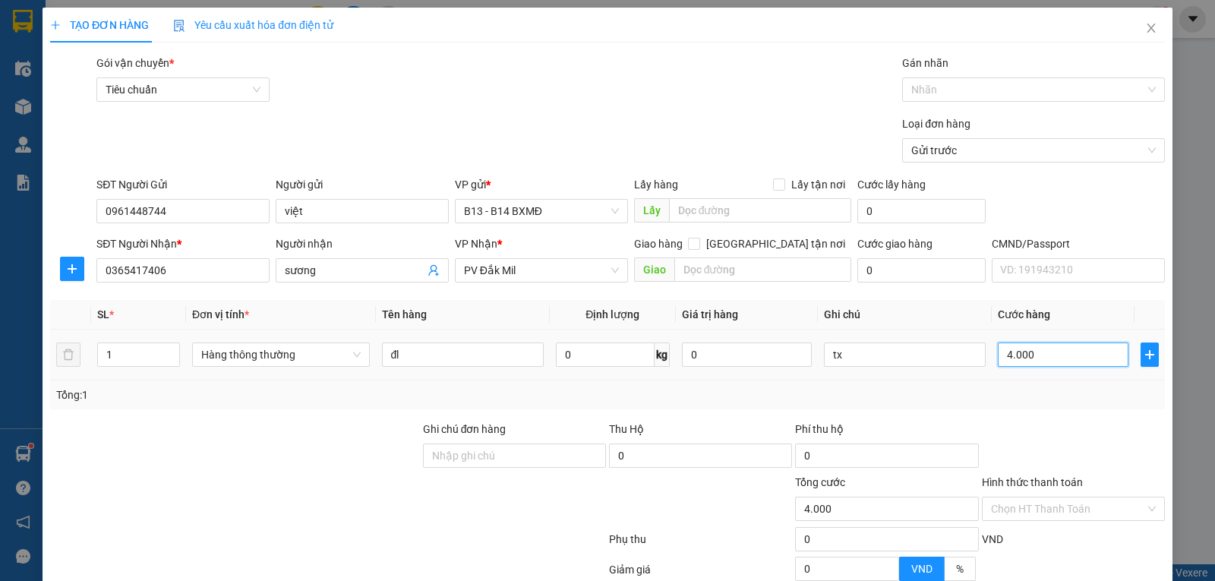
type input "40.000"
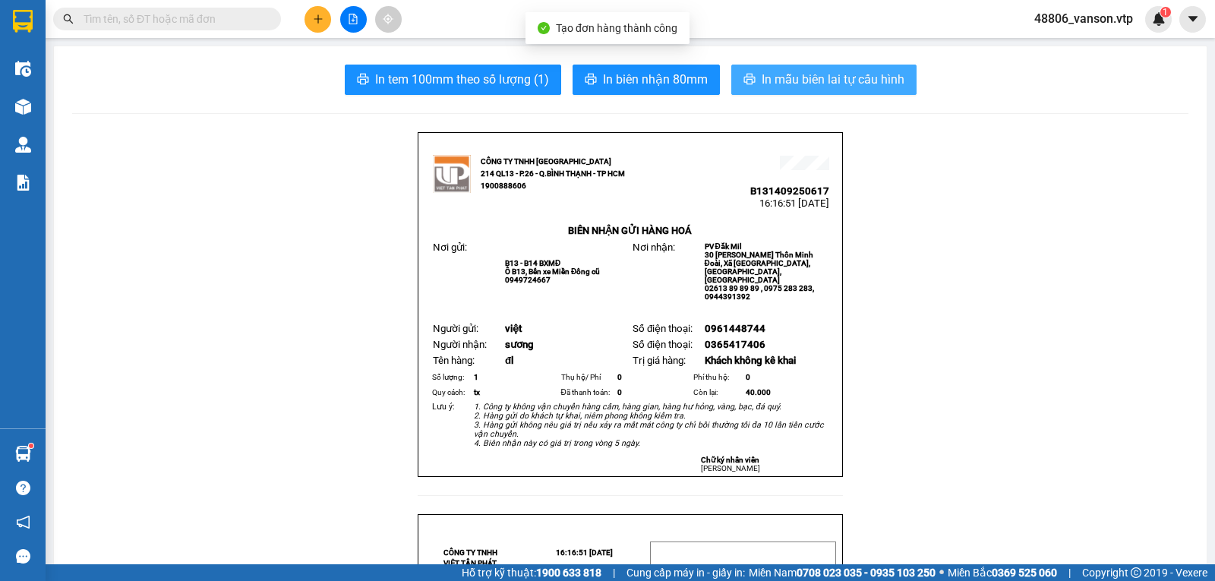
click at [815, 87] on span "In mẫu biên lai tự cấu hình" at bounding box center [833, 79] width 143 height 19
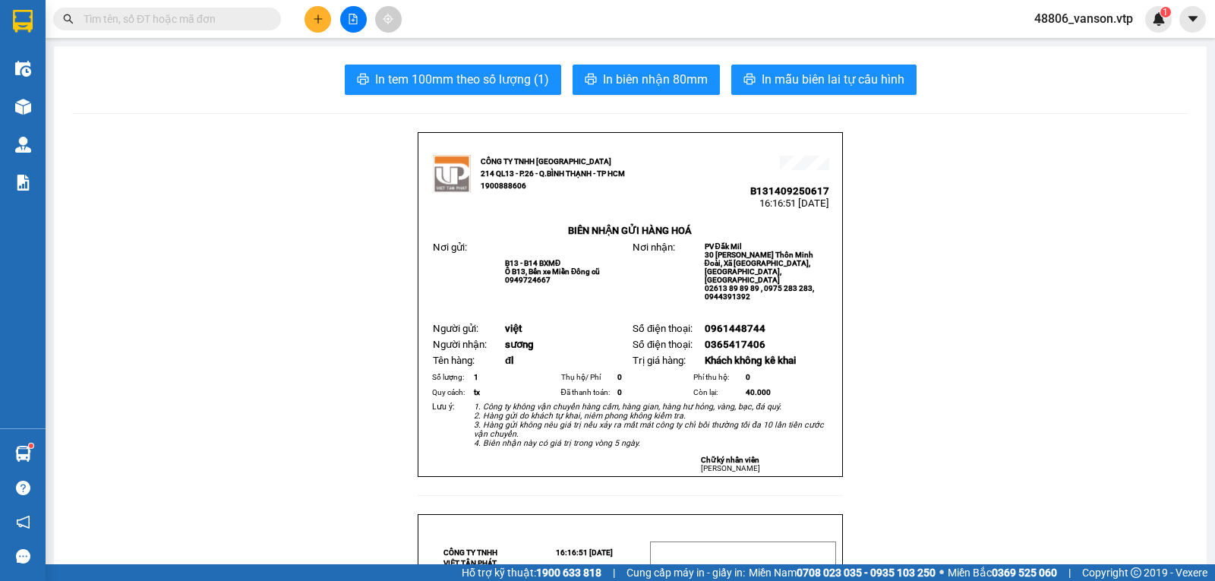
click at [153, 22] on input "text" at bounding box center [173, 19] width 179 height 17
click at [320, 19] on icon "plus" at bounding box center [318, 18] width 8 height 1
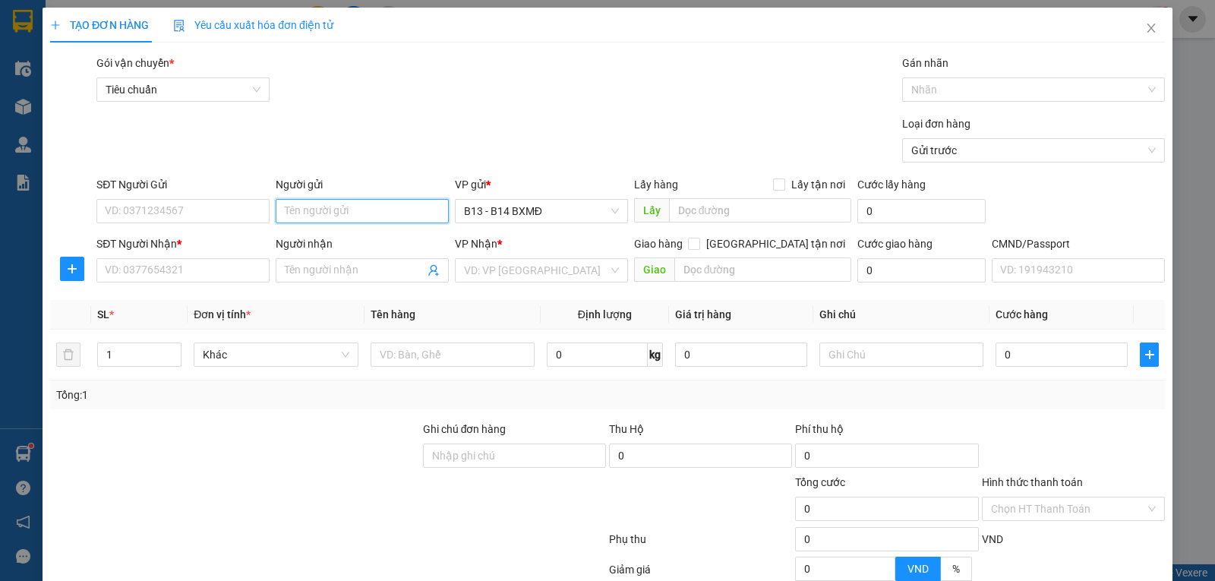
click at [330, 208] on input "Người gửi" at bounding box center [362, 211] width 173 height 24
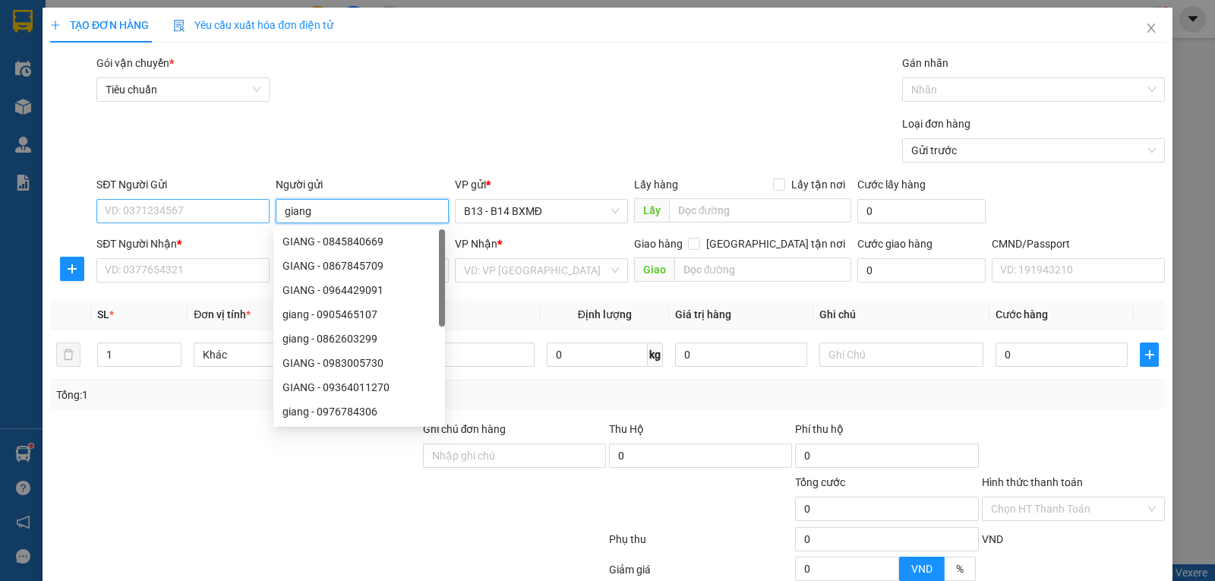
type input "giang"
click at [213, 212] on input "SĐT Người Gửi" at bounding box center [182, 211] width 173 height 24
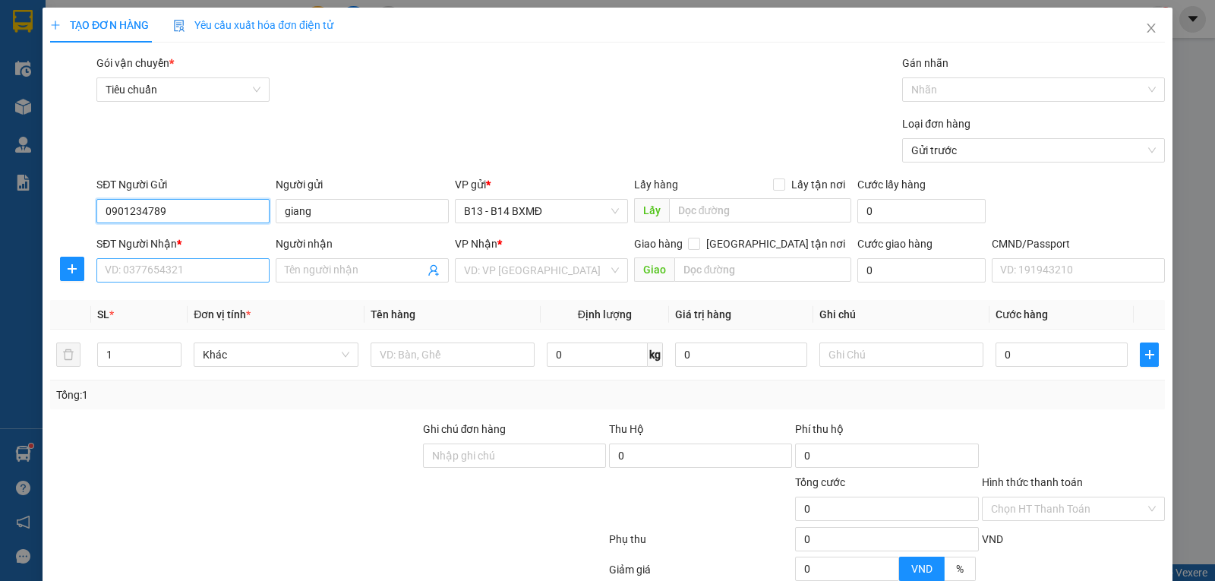
type input "0901234789"
click at [229, 280] on input "SĐT Người Nhận *" at bounding box center [182, 270] width 173 height 24
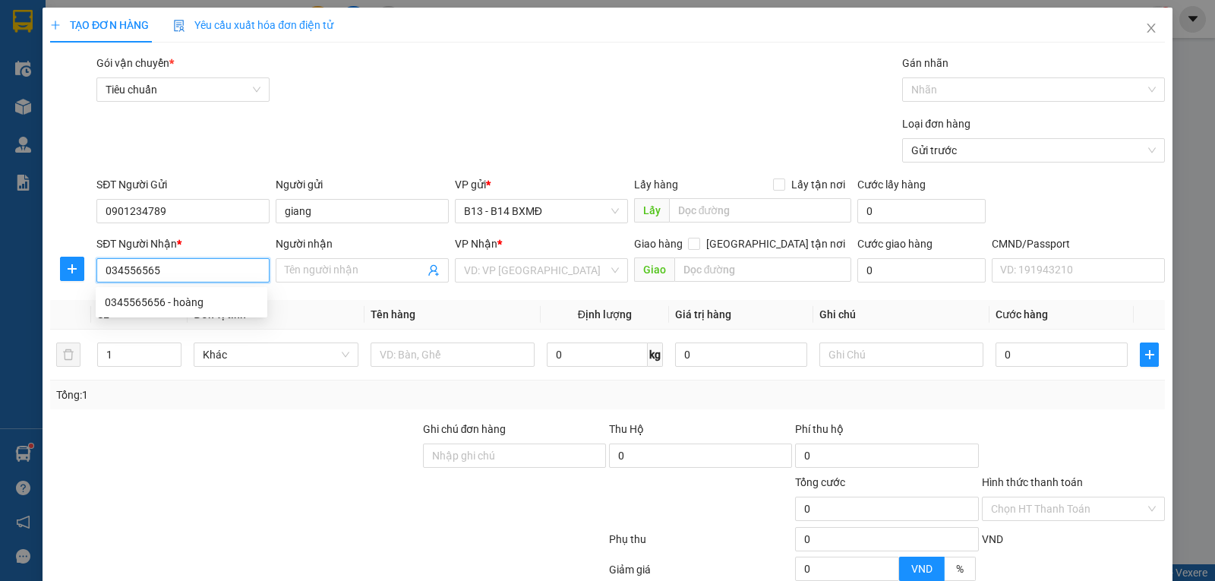
type input "0345565656"
click at [207, 303] on div "0345565656 - hoàng" at bounding box center [181, 302] width 153 height 17
type input "hoàng"
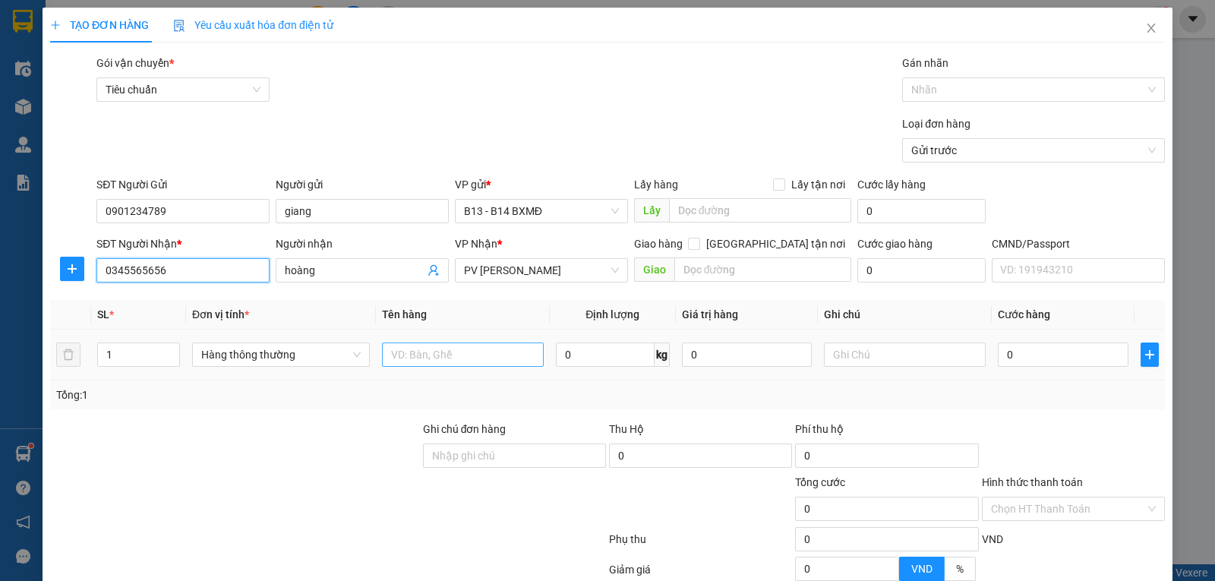
type input "0345565656"
click at [449, 356] on input "text" at bounding box center [463, 355] width 162 height 24
type input "d"
click at [926, 97] on div at bounding box center [1026, 90] width 240 height 18
type input "đthoai"
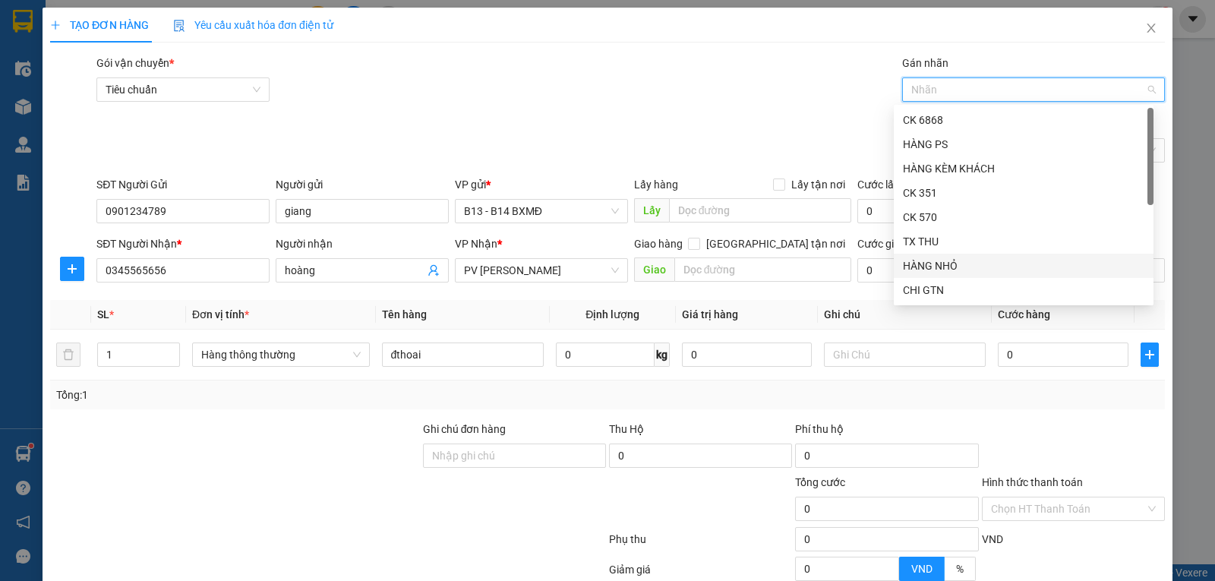
click at [943, 260] on div "HÀNG NHỎ" at bounding box center [1024, 266] width 242 height 17
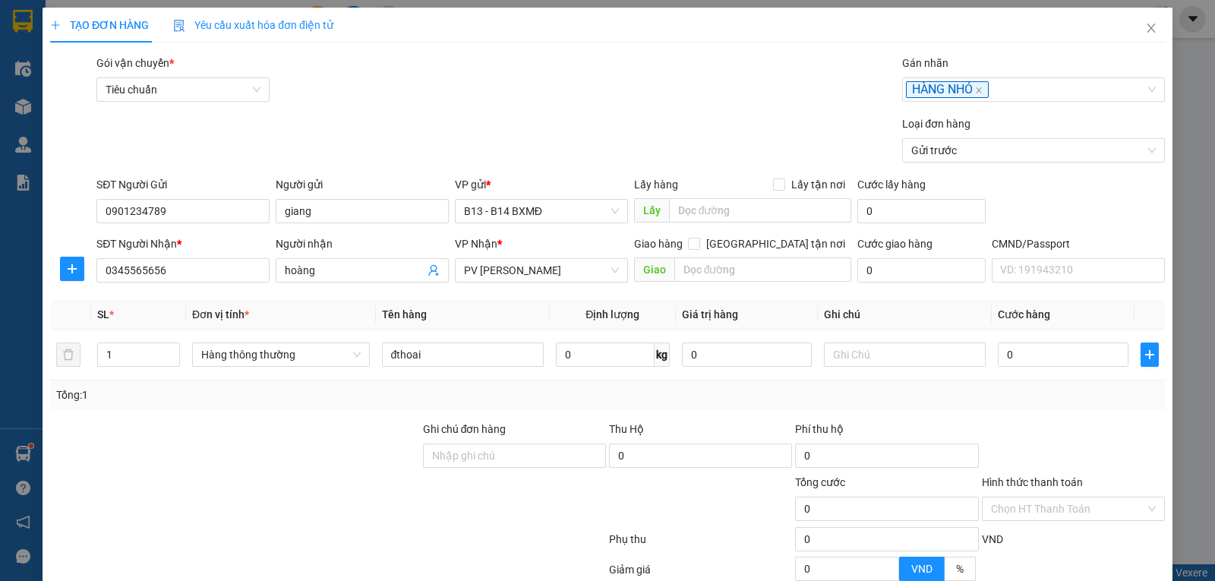
click at [192, 441] on div at bounding box center [235, 447] width 373 height 53
click at [876, 355] on input "text" at bounding box center [905, 355] width 162 height 24
click at [305, 349] on span "Hàng thông thường" at bounding box center [281, 354] width 160 height 23
type input "h"
type input "d"
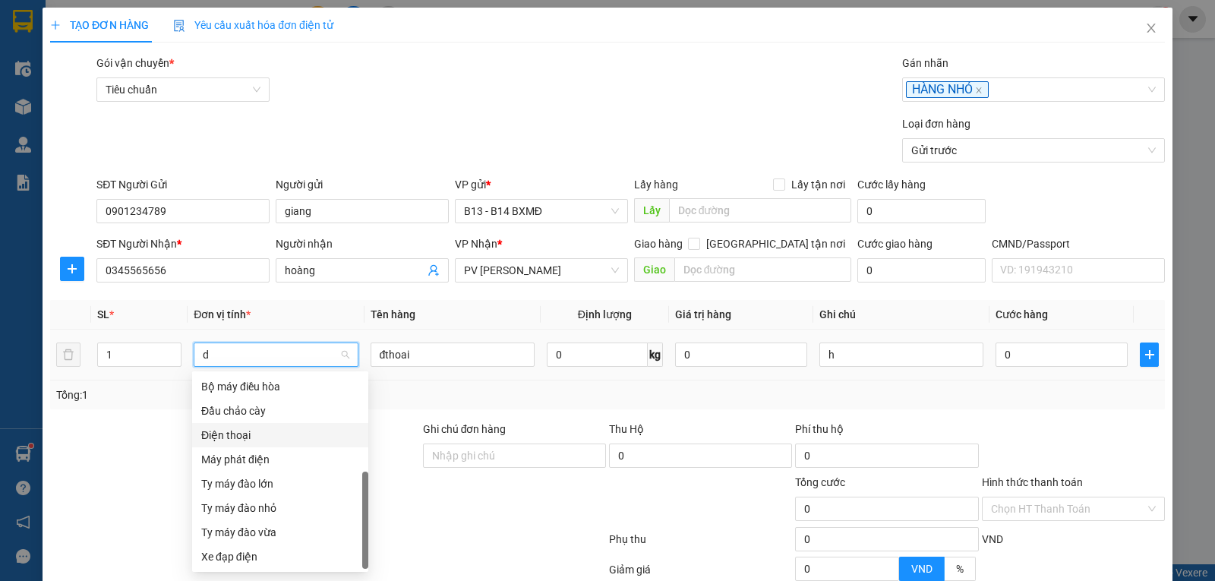
click at [300, 427] on div "Điện thoại" at bounding box center [280, 435] width 158 height 17
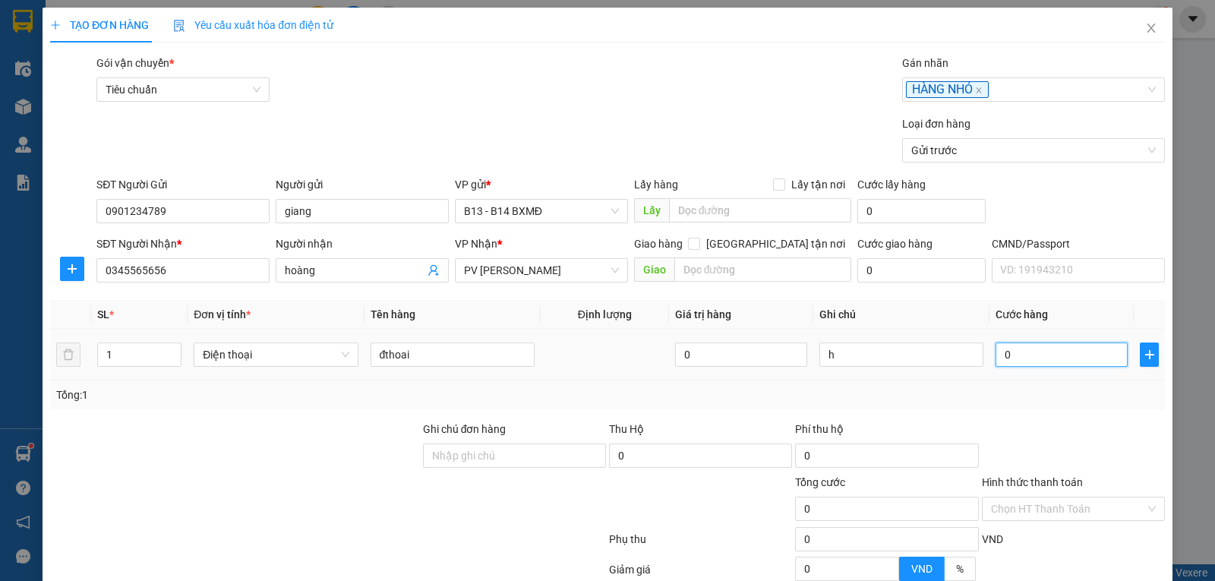
click at [1032, 357] on input "0" at bounding box center [1062, 355] width 132 height 24
type input "5"
type input "50"
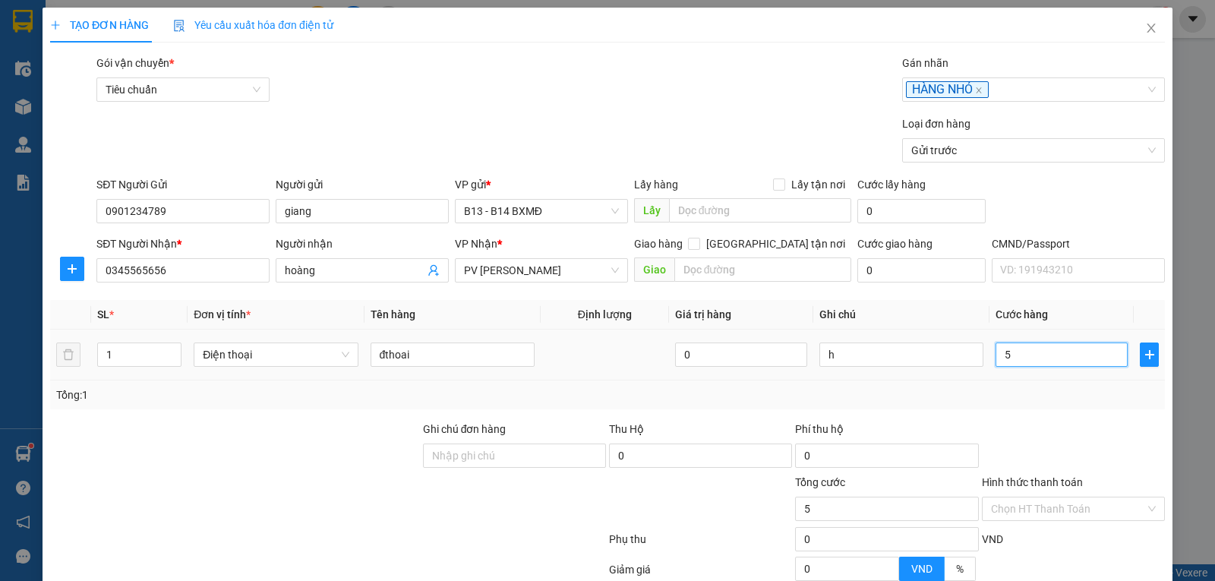
type input "50"
type input "500"
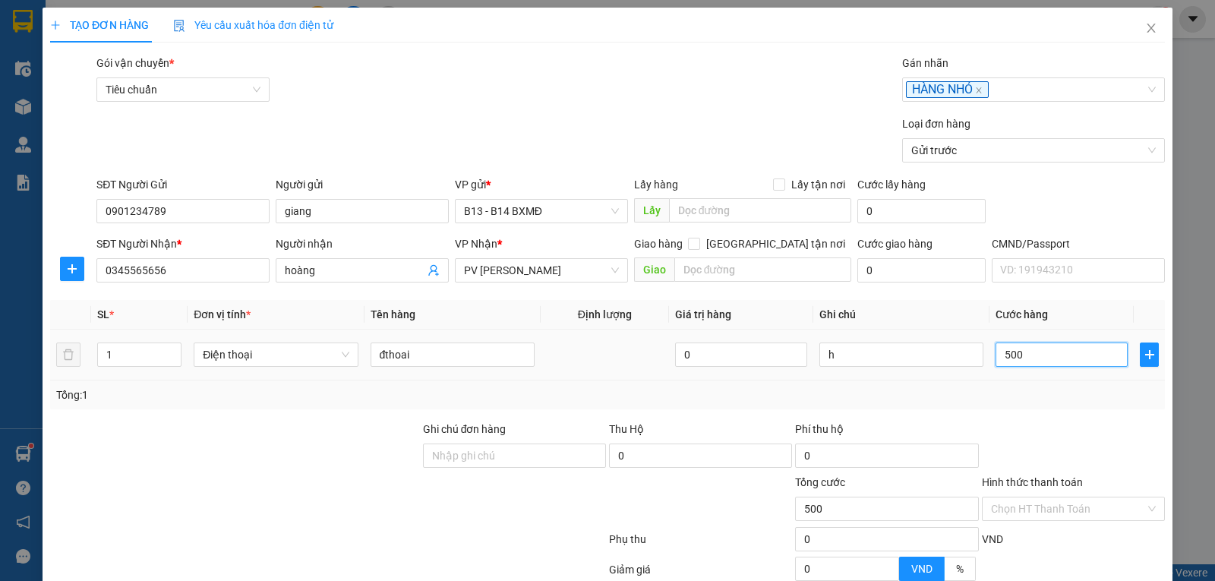
type input "5.000"
type input "50.000"
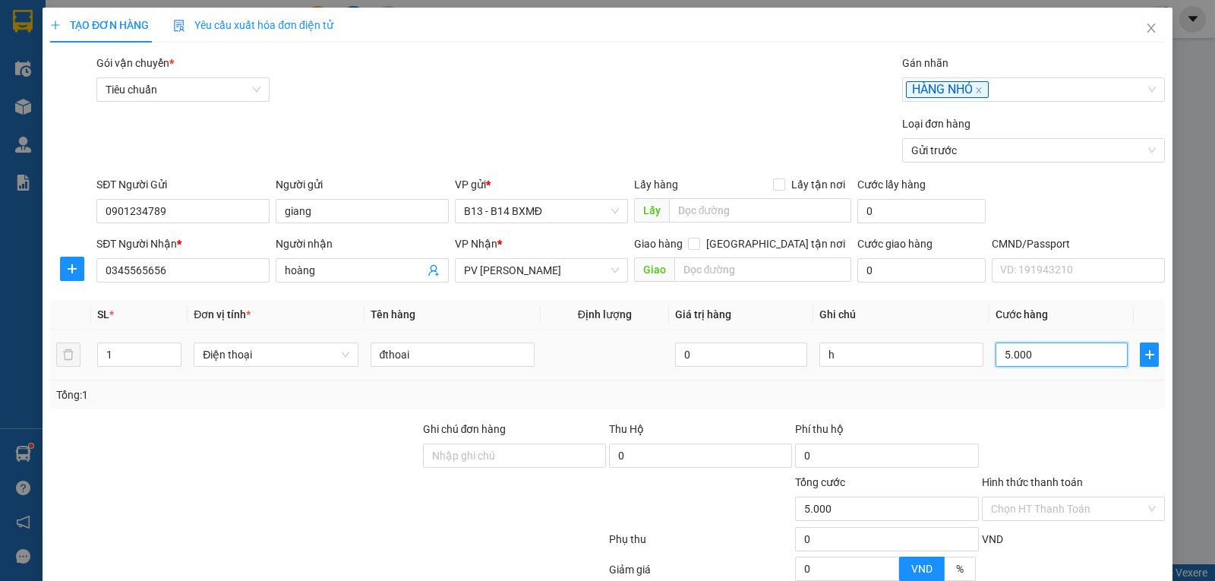
type input "50.000"
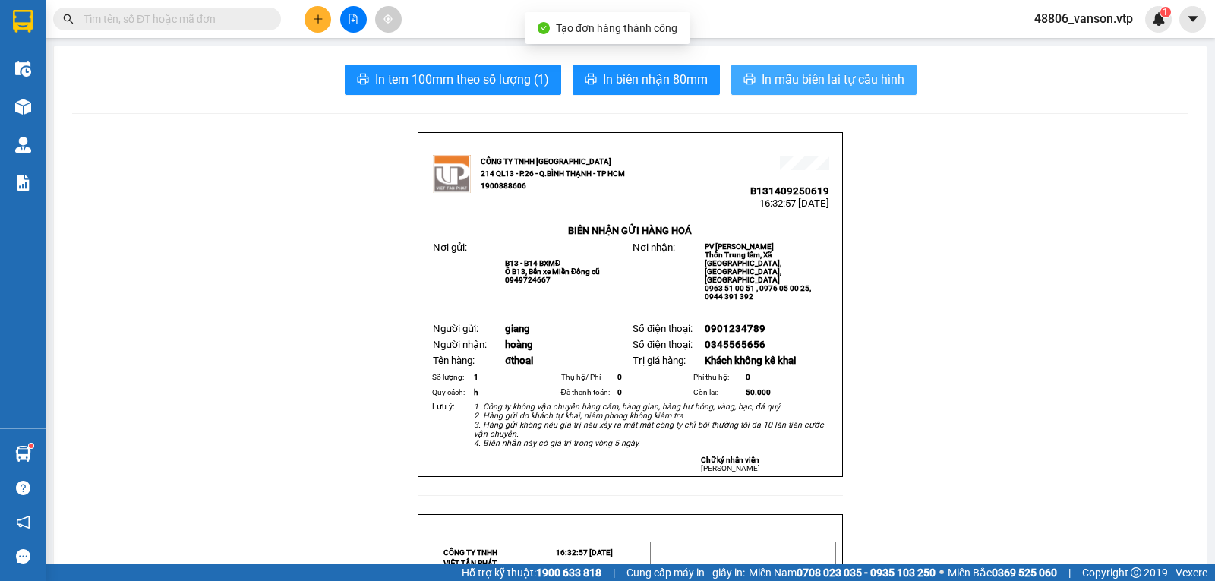
click at [843, 84] on span "In mẫu biên lai tự cấu hình" at bounding box center [833, 79] width 143 height 19
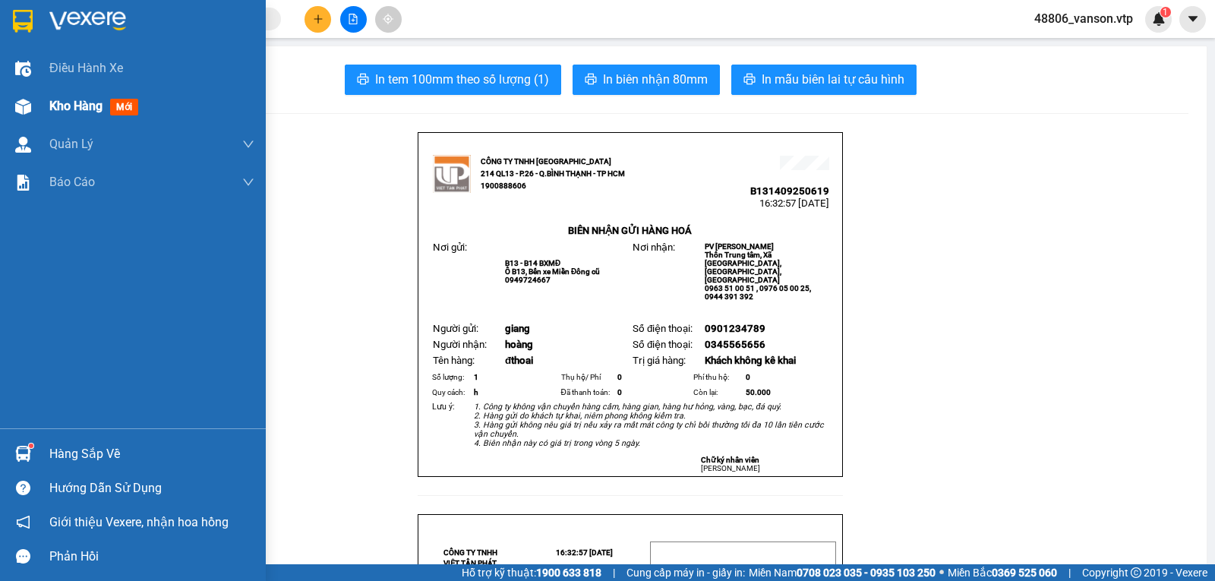
click at [31, 113] on div at bounding box center [23, 106] width 27 height 27
